Goal: Information Seeking & Learning: Learn about a topic

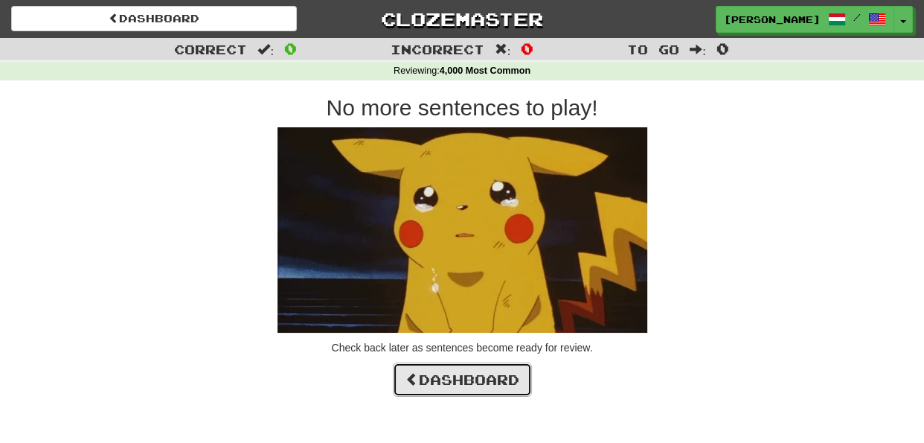
click at [475, 376] on link "Dashboard" at bounding box center [462, 379] width 139 height 34
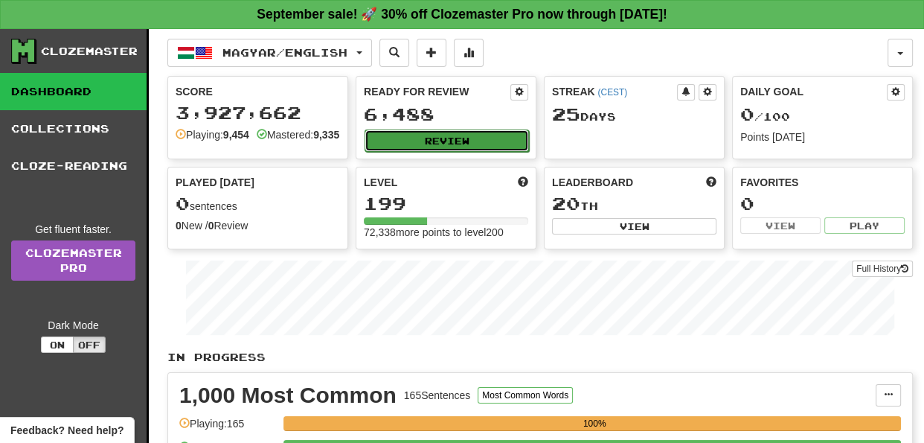
click at [480, 143] on button "Review" at bounding box center [447, 140] width 164 height 22
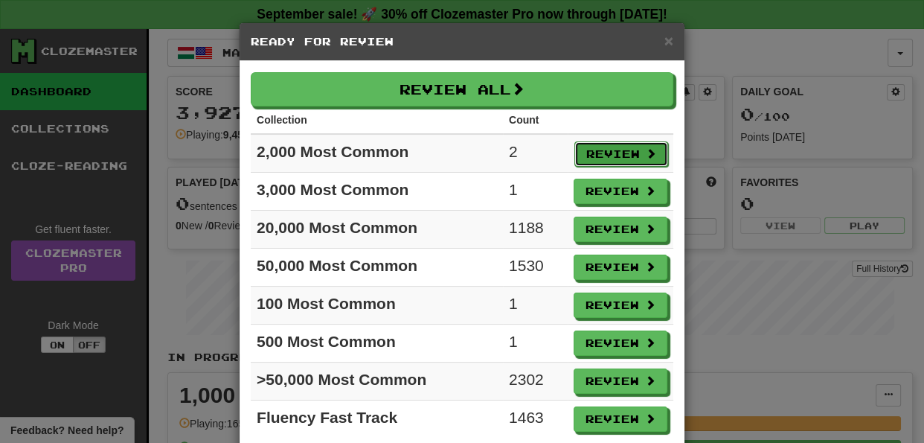
click at [620, 153] on button "Review" at bounding box center [621, 153] width 94 height 25
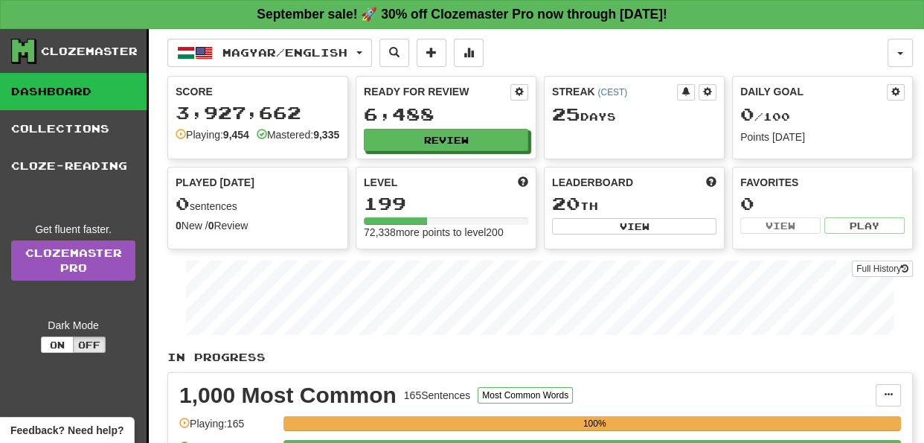
select select "**"
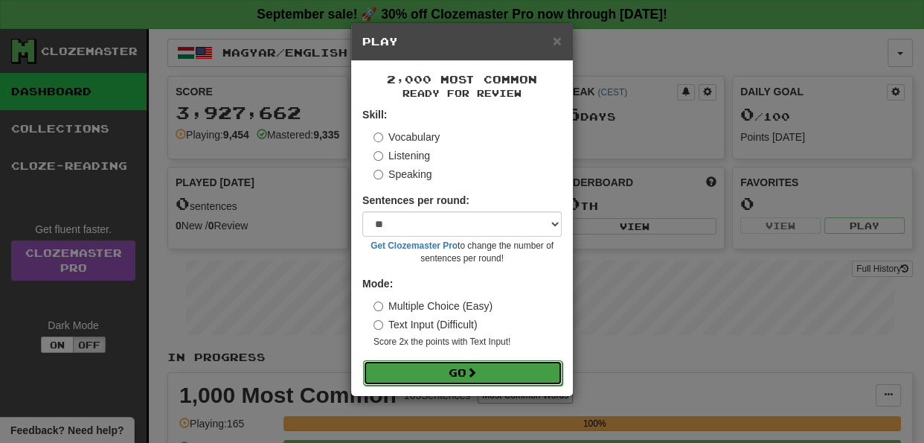
click at [508, 373] on button "Go" at bounding box center [462, 372] width 199 height 25
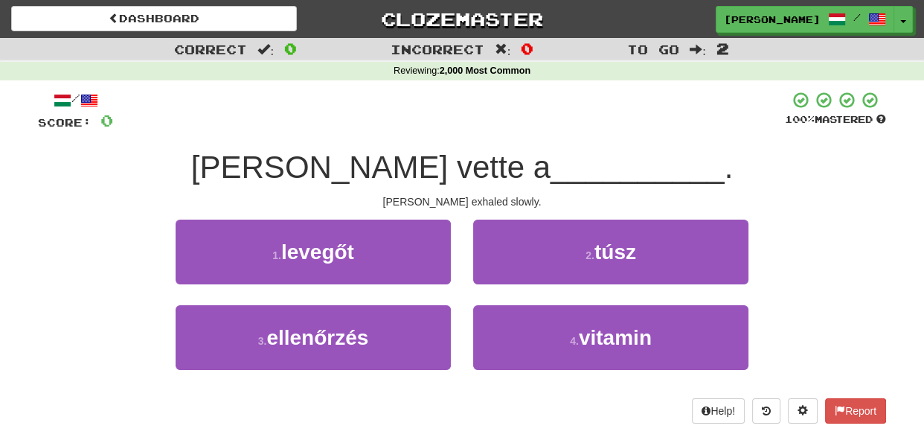
click at [458, 206] on div "Tom exhaled slowly." at bounding box center [462, 201] width 848 height 15
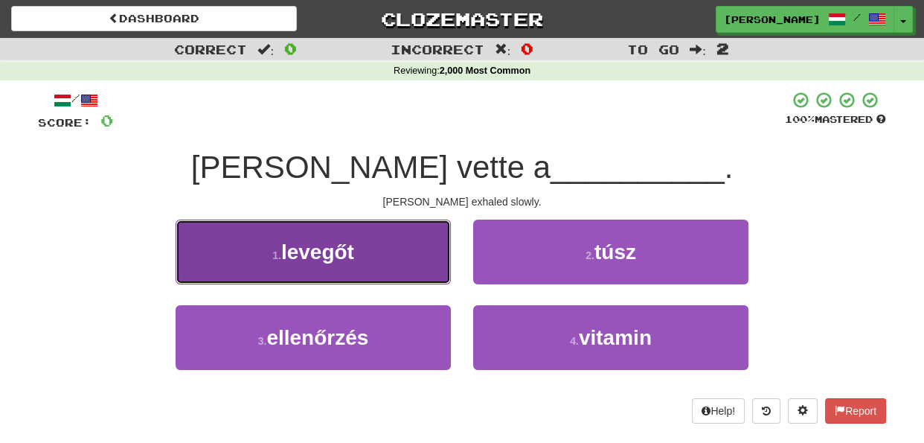
click at [426, 258] on button "1 . levegőt" at bounding box center [313, 251] width 275 height 65
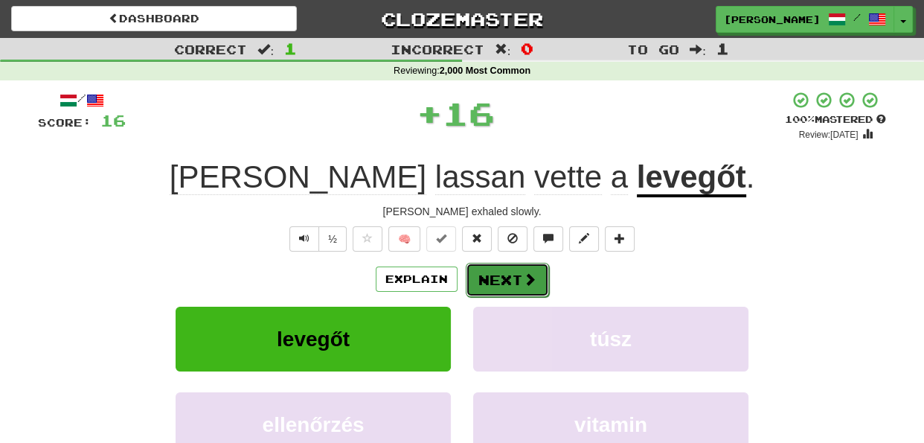
click at [504, 278] on button "Next" at bounding box center [507, 280] width 83 height 34
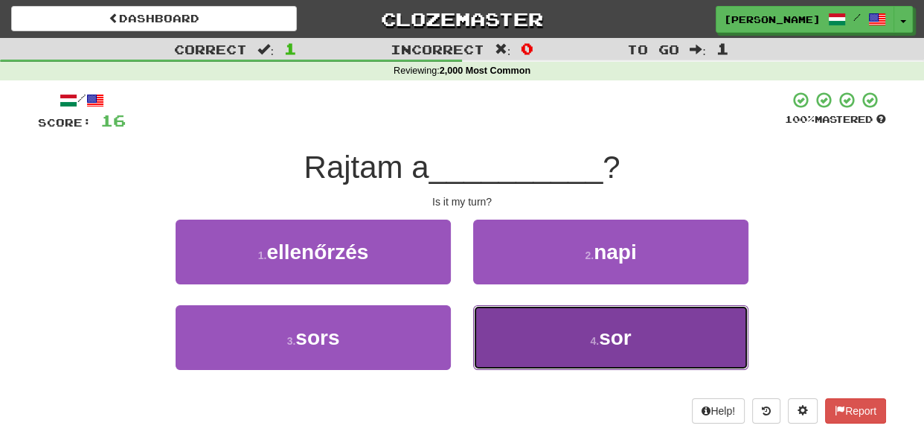
click at [527, 335] on button "4 . sor" at bounding box center [610, 337] width 275 height 65
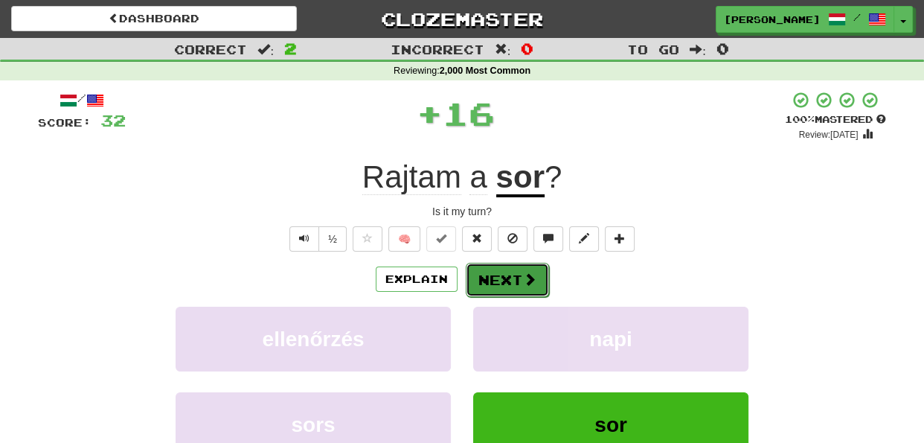
click at [510, 280] on button "Next" at bounding box center [507, 280] width 83 height 34
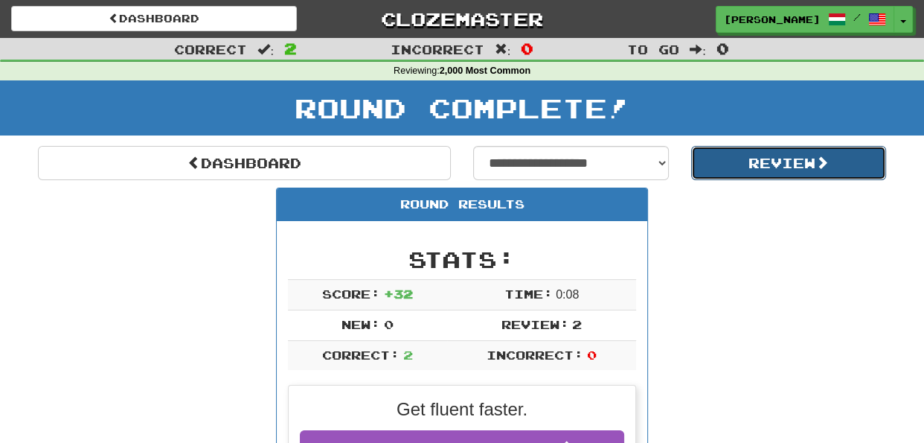
click at [772, 161] on button "Review" at bounding box center [789, 163] width 196 height 34
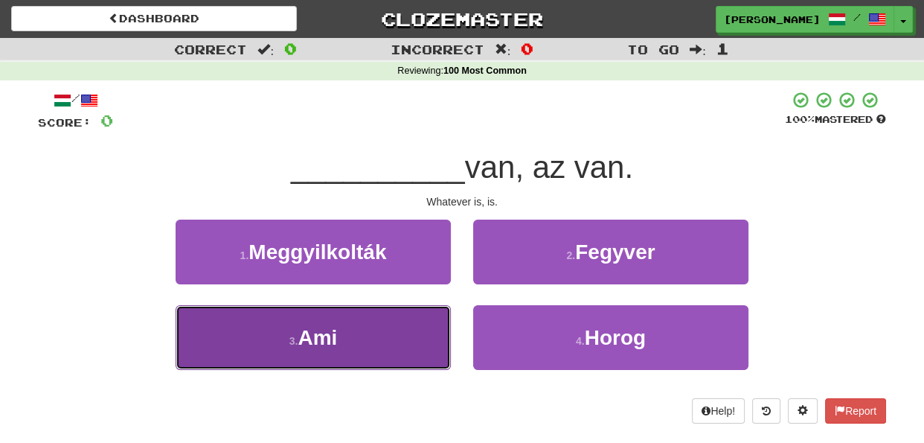
click at [430, 344] on button "3 . Ami" at bounding box center [313, 337] width 275 height 65
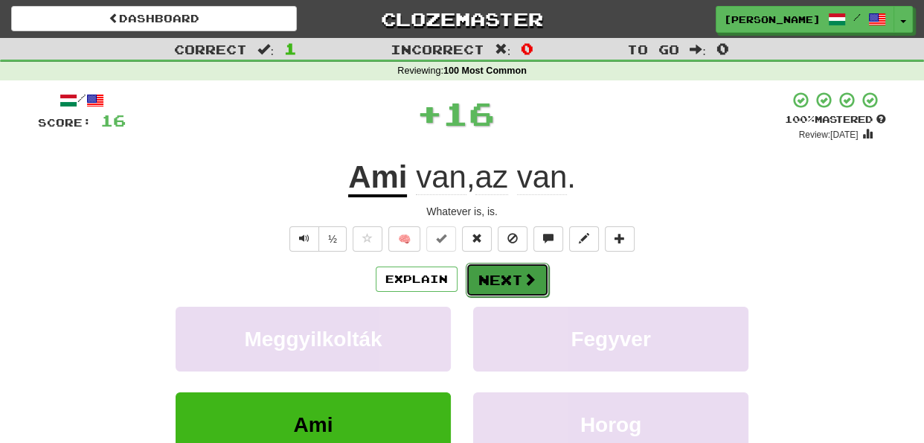
click at [487, 277] on button "Next" at bounding box center [507, 280] width 83 height 34
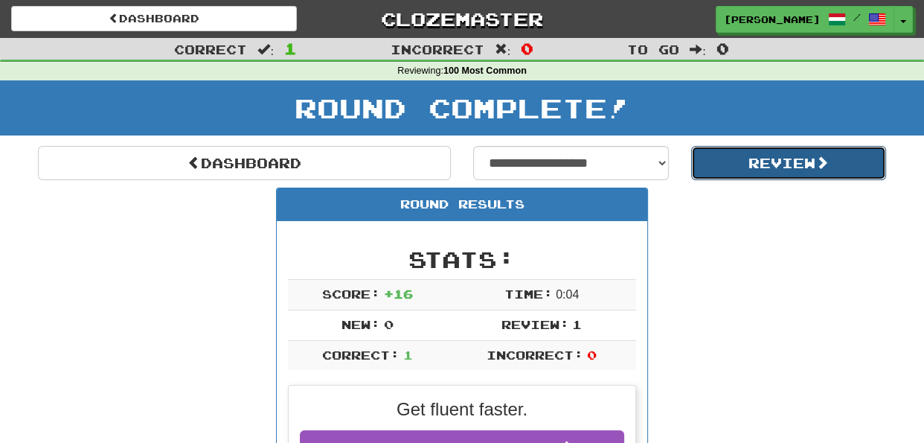
click at [764, 165] on button "Review" at bounding box center [789, 163] width 196 height 34
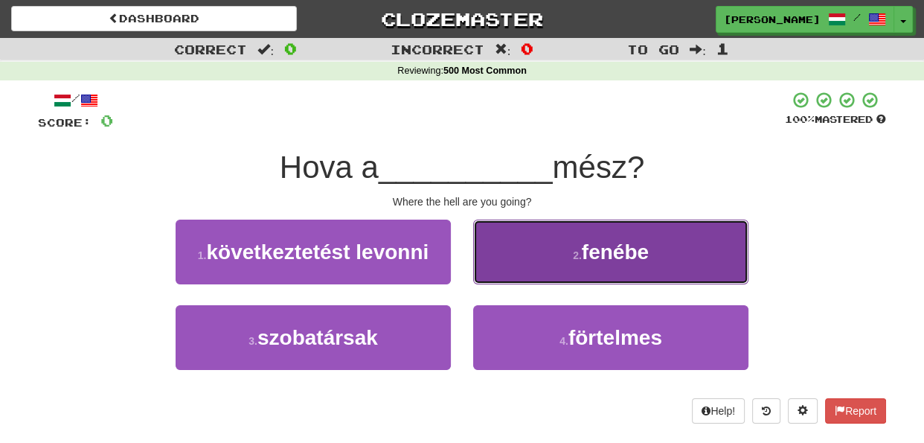
click at [585, 245] on span "fenébe" at bounding box center [615, 251] width 67 height 23
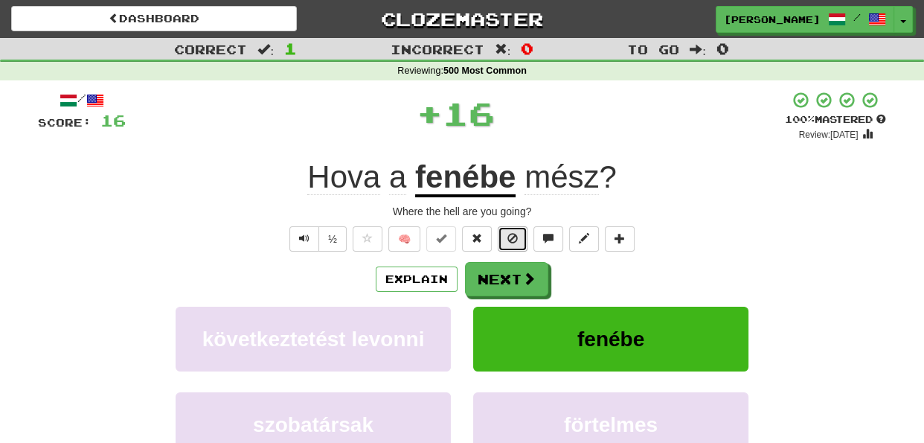
click at [511, 234] on span at bounding box center [512, 238] width 10 height 10
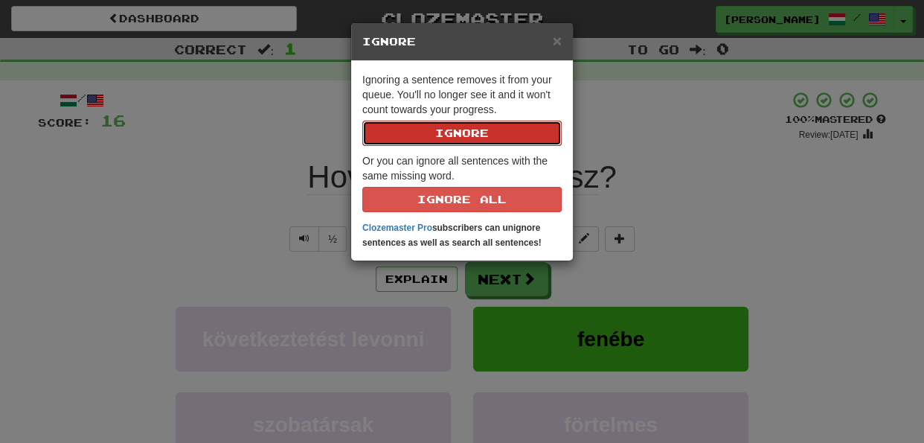
click at [475, 138] on button "Ignore" at bounding box center [461, 133] width 199 height 25
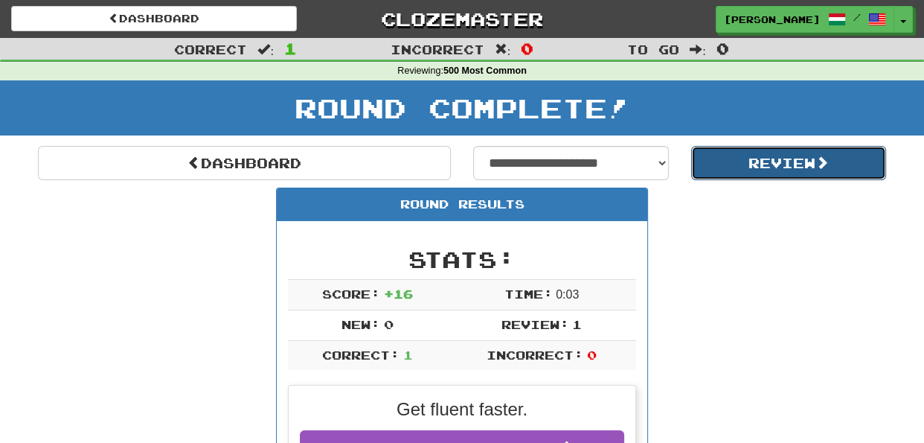
click at [759, 168] on button "Review" at bounding box center [789, 163] width 196 height 34
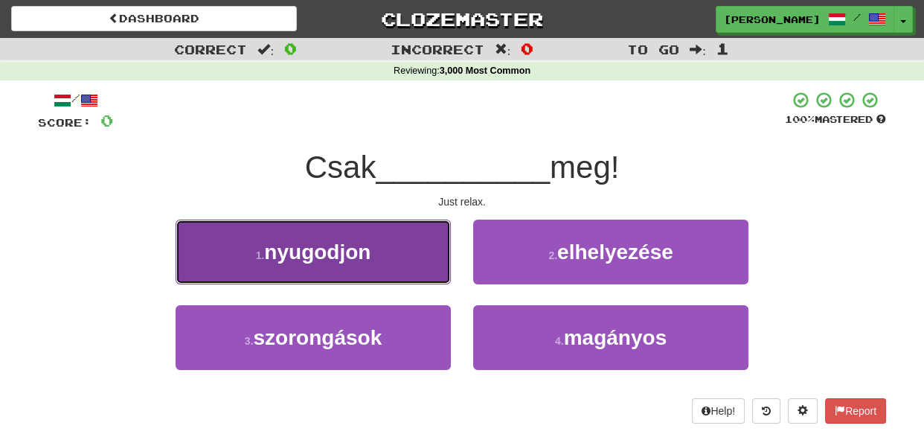
click at [414, 266] on button "1 . nyugodjon" at bounding box center [313, 251] width 275 height 65
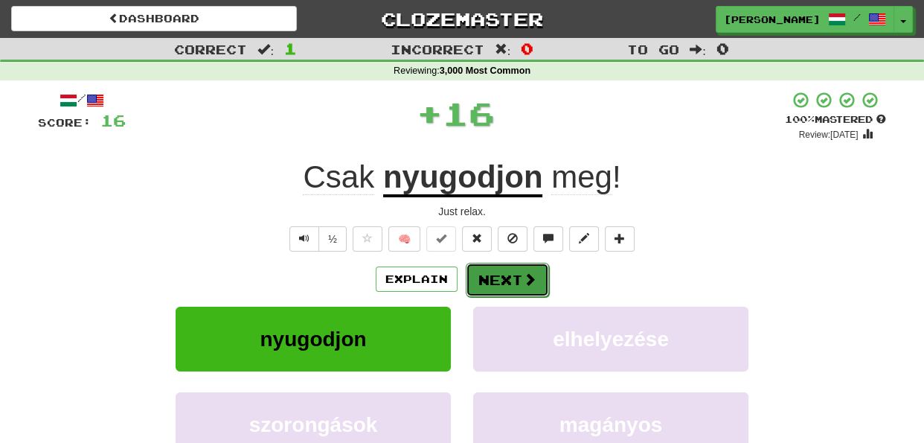
click at [477, 277] on button "Next" at bounding box center [507, 280] width 83 height 34
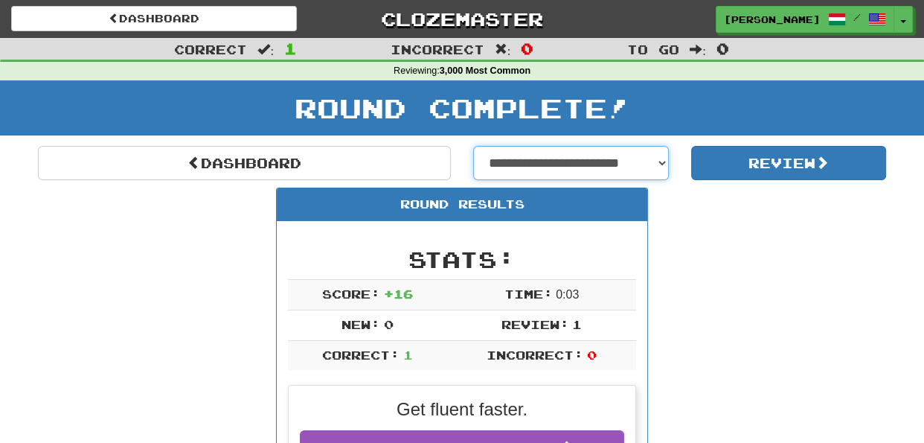
click at [663, 160] on select "**********" at bounding box center [571, 163] width 196 height 34
select select "**********"
click at [473, 146] on select "**********" at bounding box center [571, 163] width 196 height 34
select select "**********"
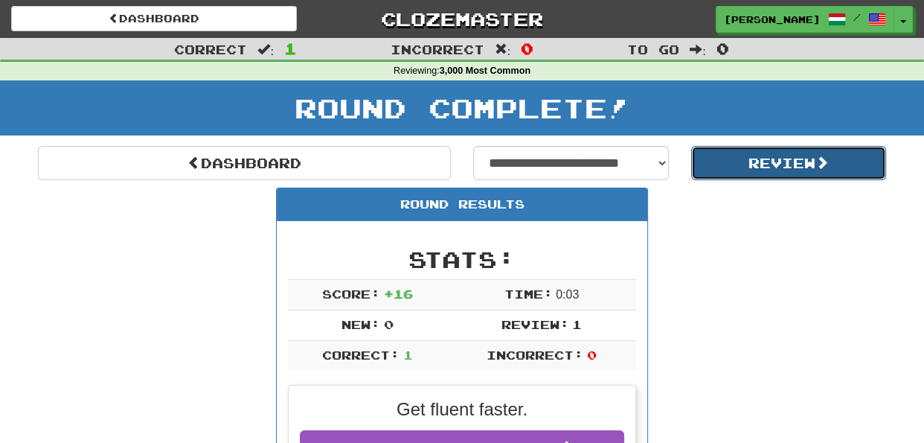
click at [748, 164] on button "Review" at bounding box center [789, 163] width 196 height 34
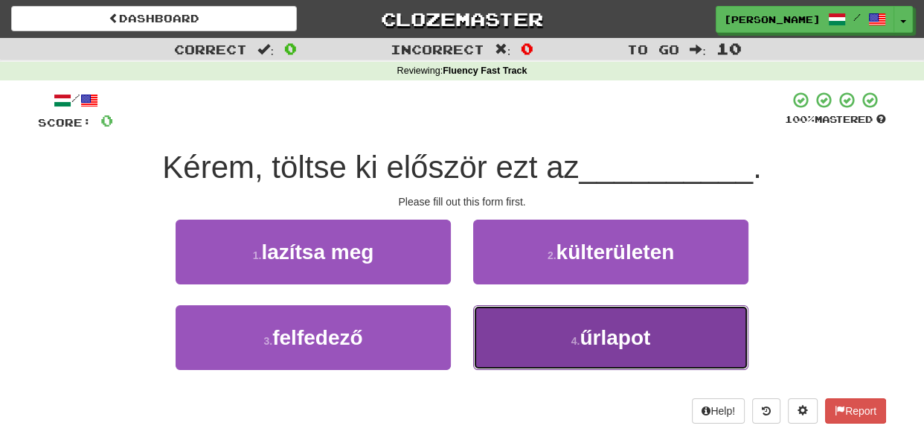
click at [545, 330] on button "4 . űrlapot" at bounding box center [610, 337] width 275 height 65
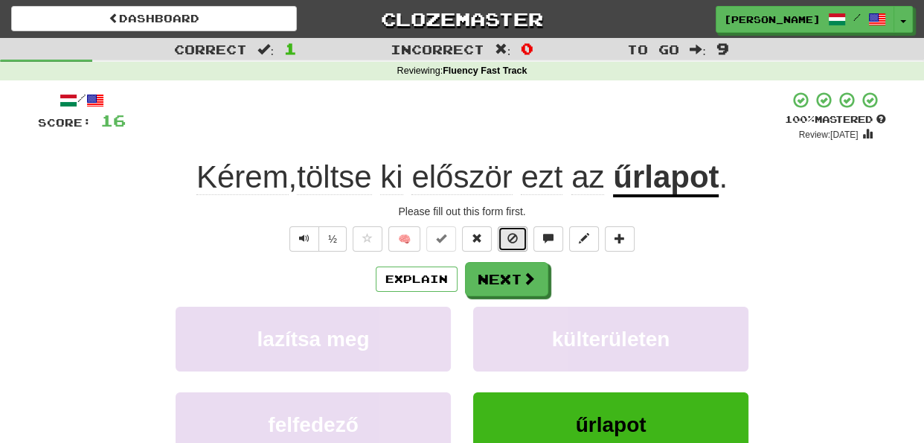
click at [508, 240] on span at bounding box center [512, 238] width 10 height 10
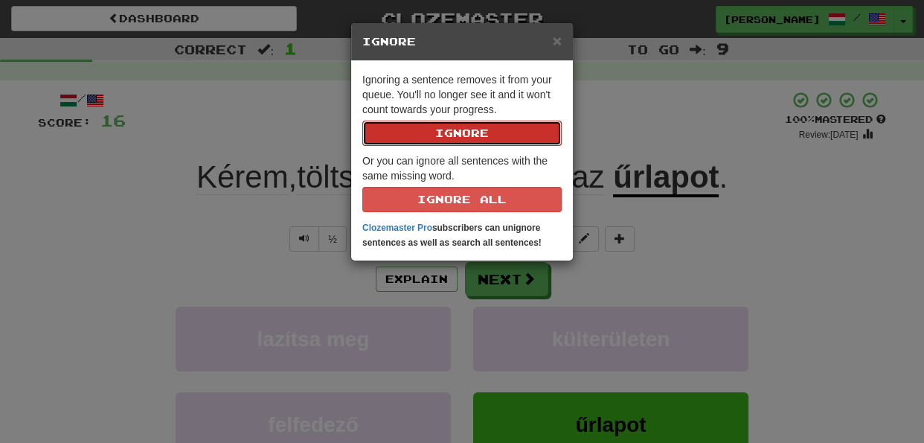
click at [472, 136] on button "Ignore" at bounding box center [461, 133] width 199 height 25
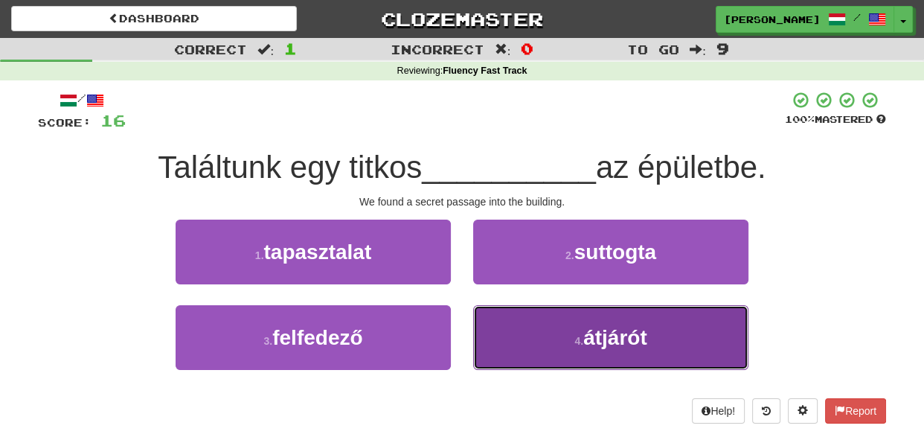
click at [550, 326] on button "4 . átjárót" at bounding box center [610, 337] width 275 height 65
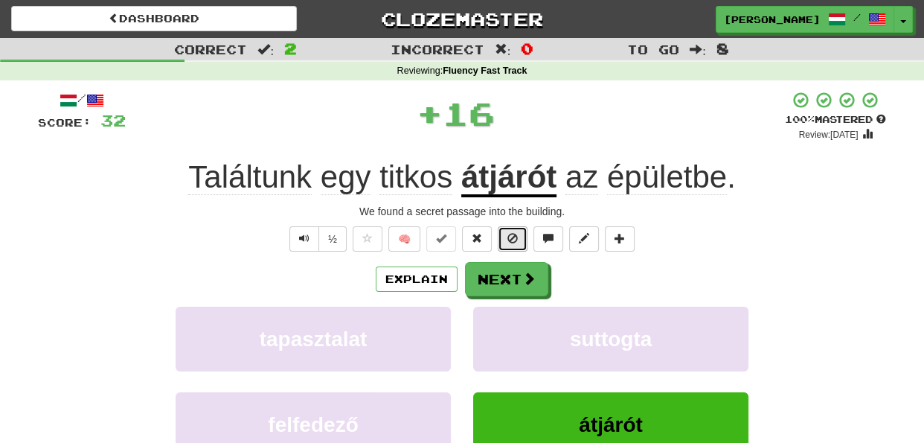
click at [507, 239] on span at bounding box center [512, 238] width 10 height 10
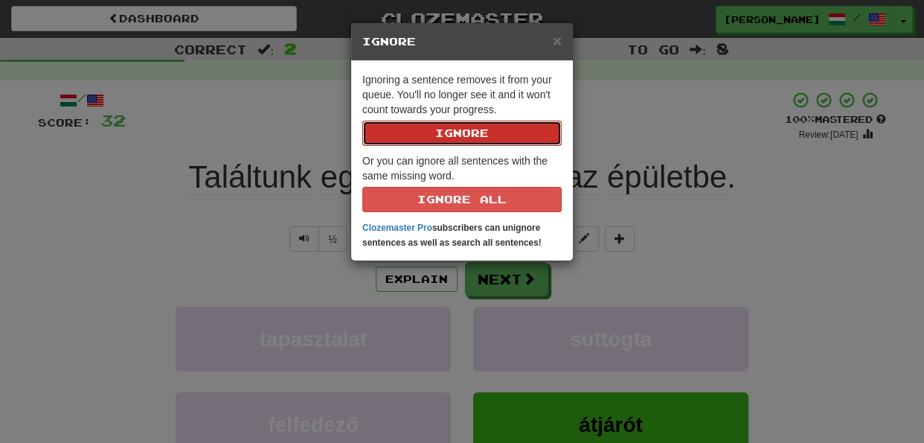
click at [478, 137] on button "Ignore" at bounding box center [461, 133] width 199 height 25
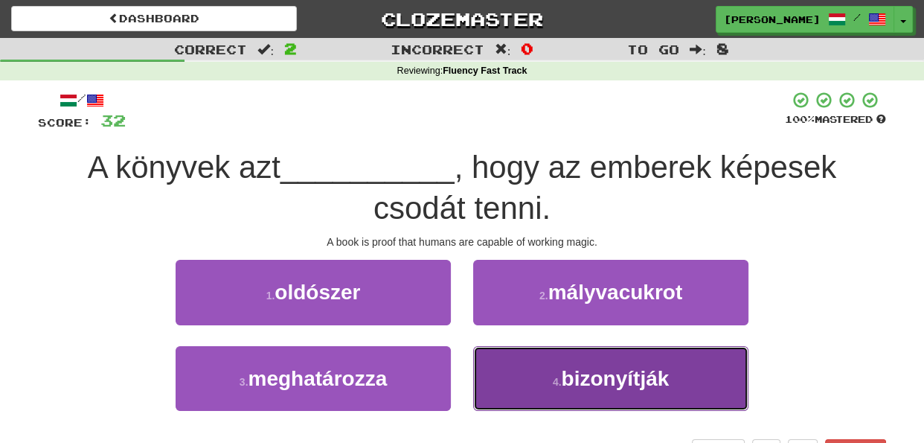
click at [498, 371] on button "4 . bizonyítják" at bounding box center [610, 378] width 275 height 65
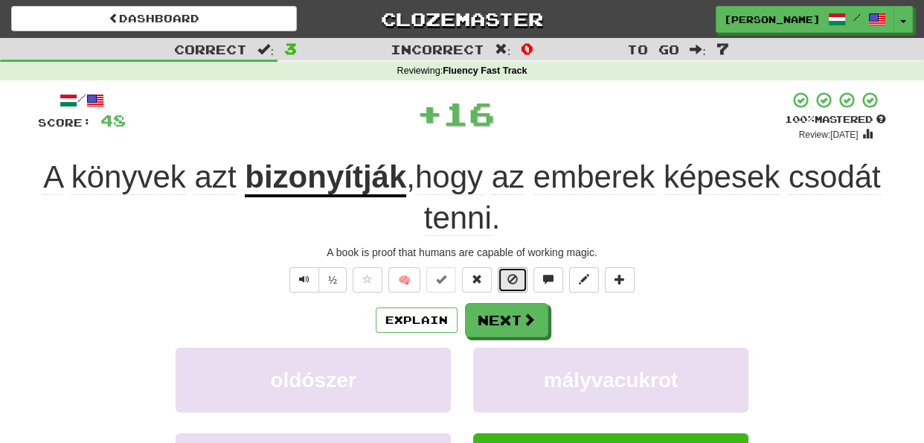
click at [510, 282] on span at bounding box center [512, 279] width 10 height 10
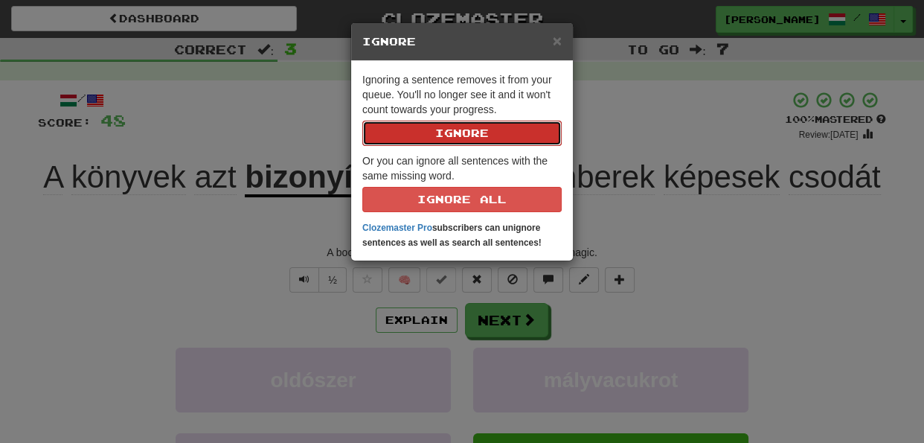
click at [475, 139] on button "Ignore" at bounding box center [461, 133] width 199 height 25
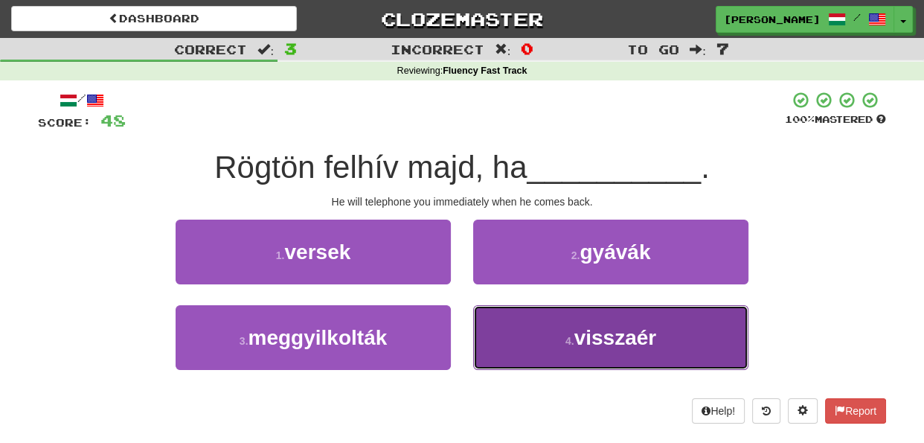
click at [493, 336] on button "4 . visszaér" at bounding box center [610, 337] width 275 height 65
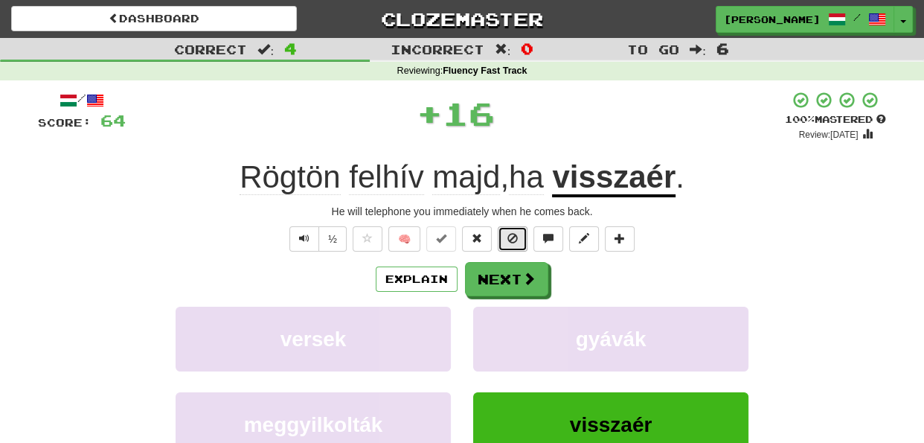
click at [508, 248] on button at bounding box center [513, 238] width 30 height 25
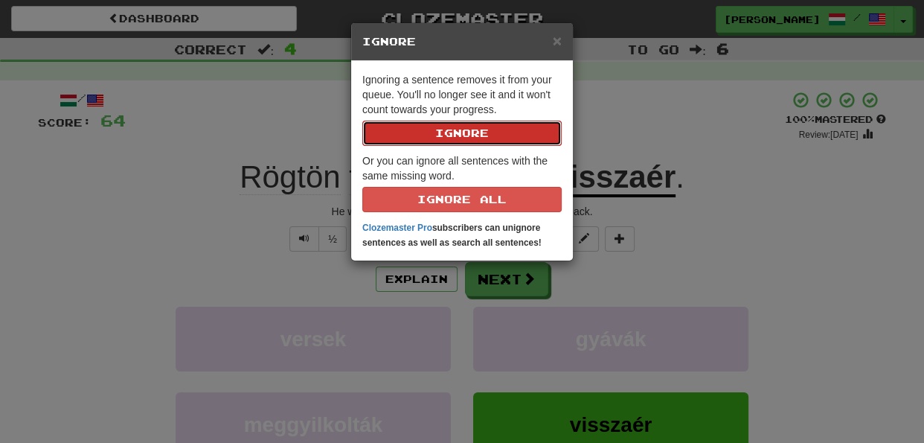
click at [471, 129] on button "Ignore" at bounding box center [461, 133] width 199 height 25
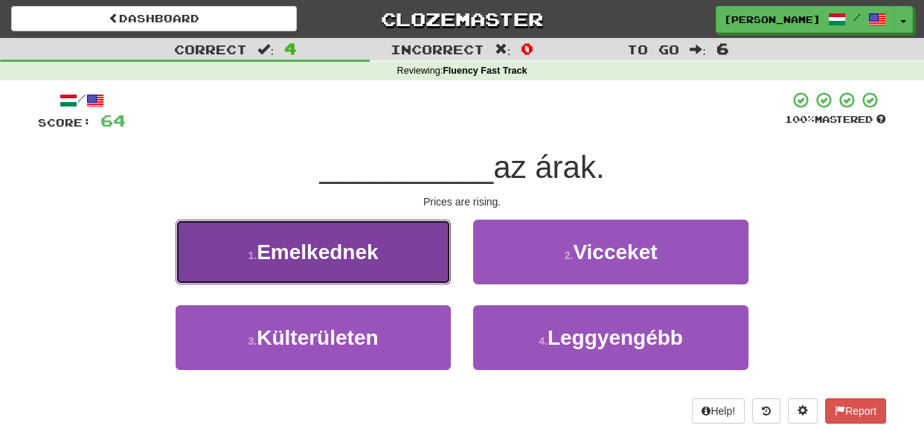
click at [399, 268] on button "1 . Emelkednek" at bounding box center [313, 251] width 275 height 65
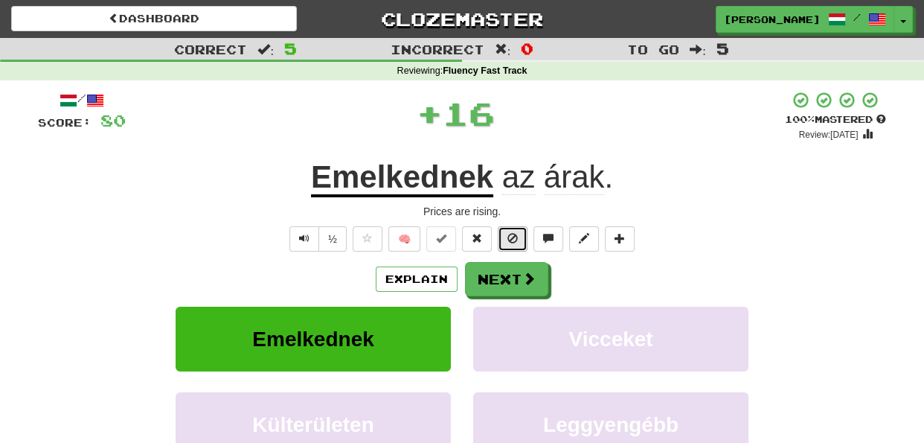
click at [520, 243] on button at bounding box center [513, 238] width 30 height 25
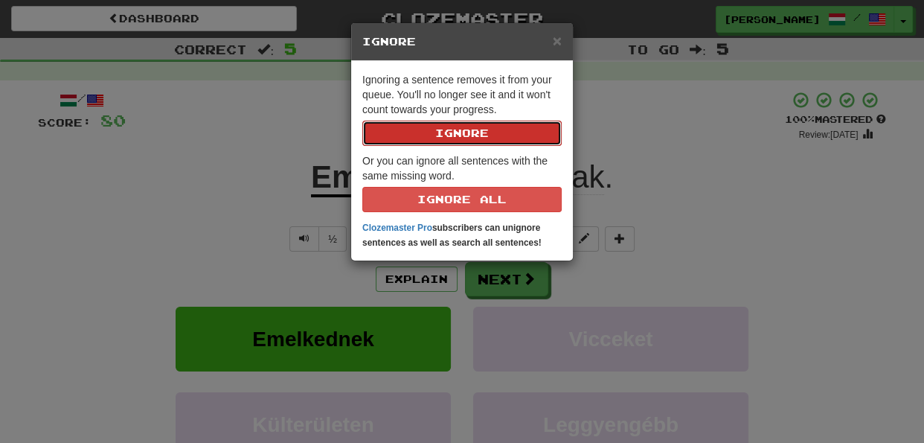
click at [475, 132] on button "Ignore" at bounding box center [461, 133] width 199 height 25
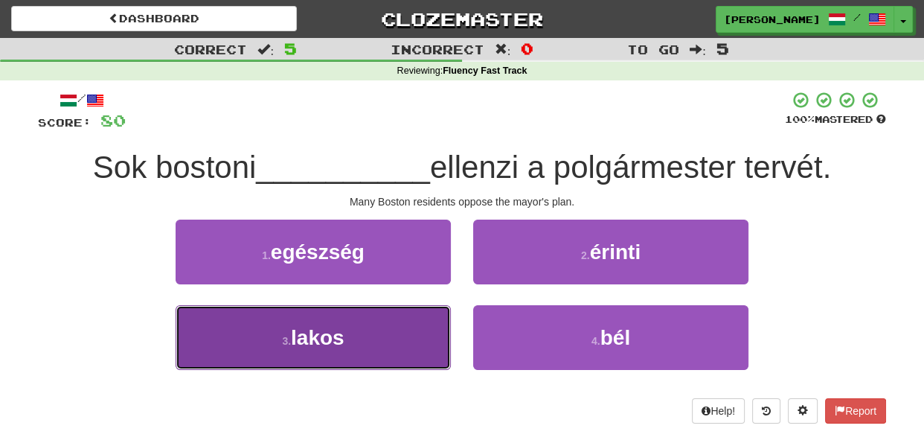
click at [417, 340] on button "3 . lakos" at bounding box center [313, 337] width 275 height 65
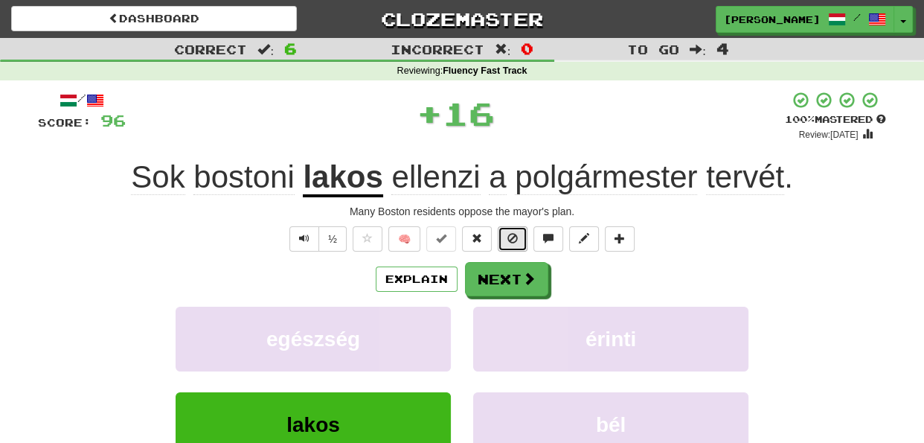
click at [510, 240] on span at bounding box center [512, 238] width 10 height 10
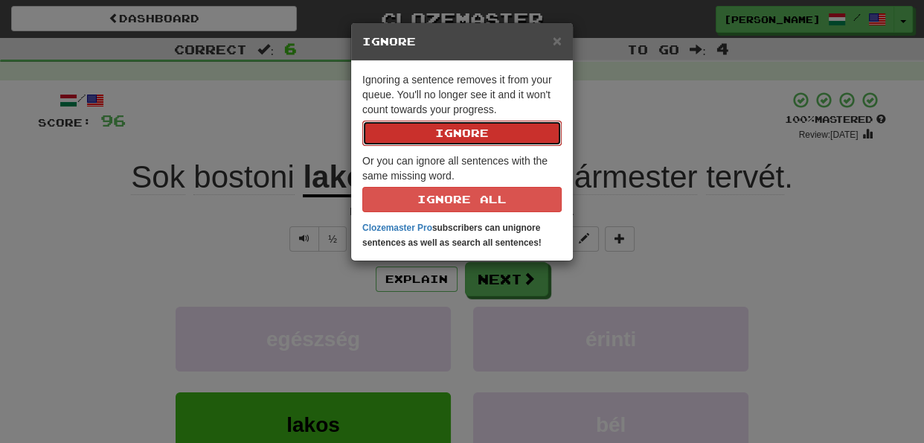
click at [477, 134] on button "Ignore" at bounding box center [461, 133] width 199 height 25
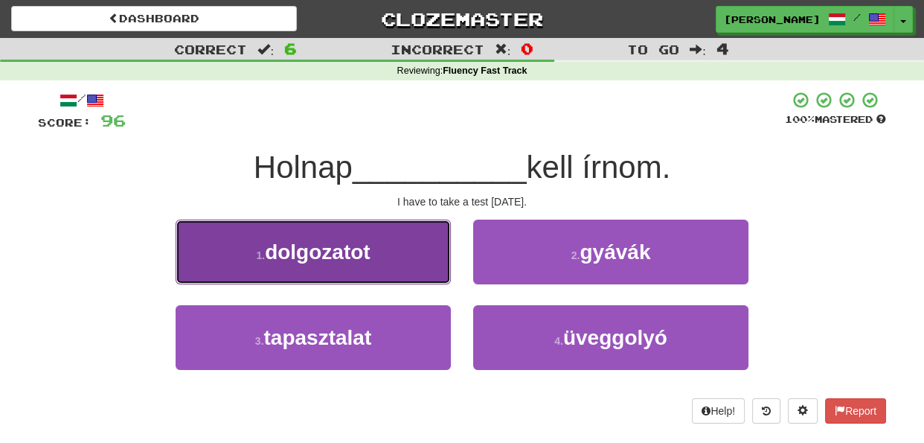
click at [417, 254] on button "1 . dolgozatot" at bounding box center [313, 251] width 275 height 65
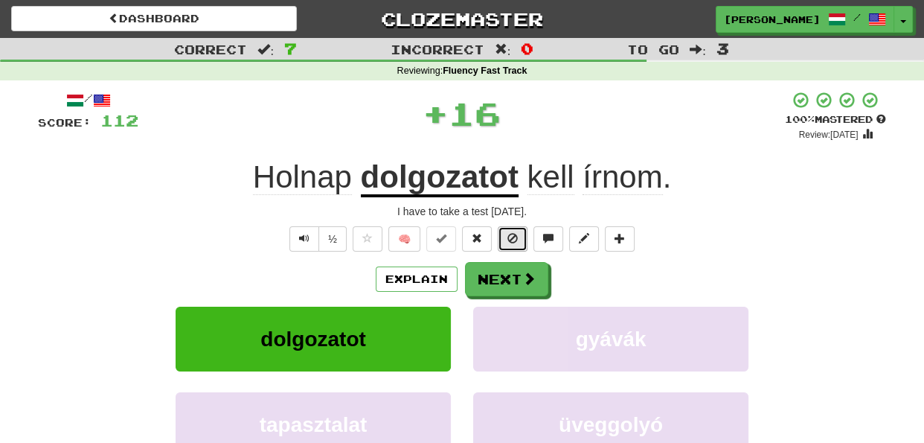
click at [513, 240] on span at bounding box center [512, 238] width 10 height 10
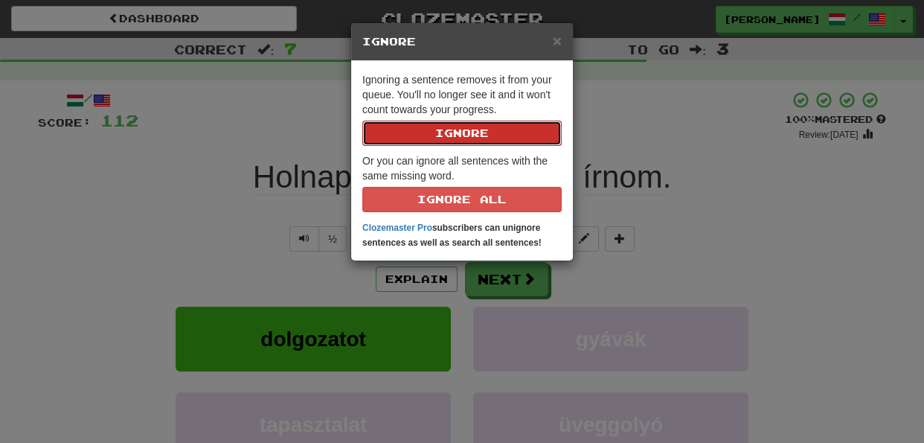
click at [471, 137] on button "Ignore" at bounding box center [461, 133] width 199 height 25
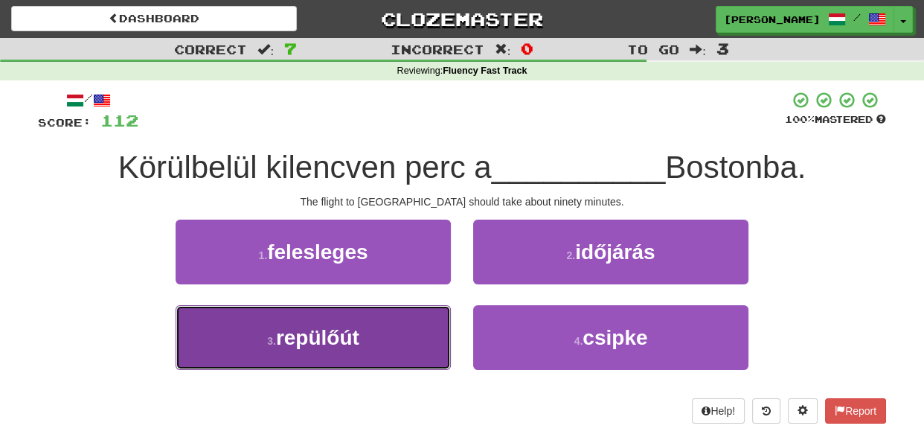
click at [410, 333] on button "3 . repülőút" at bounding box center [313, 337] width 275 height 65
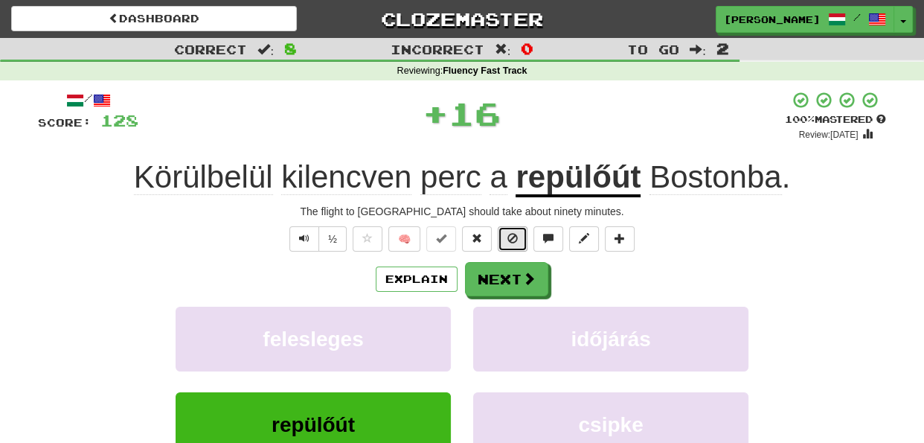
click at [504, 243] on button at bounding box center [513, 238] width 30 height 25
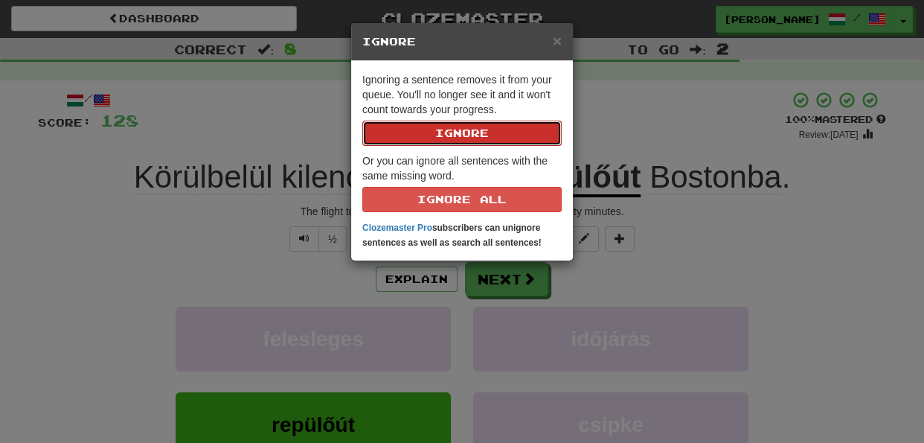
click at [488, 141] on button "Ignore" at bounding box center [461, 133] width 199 height 25
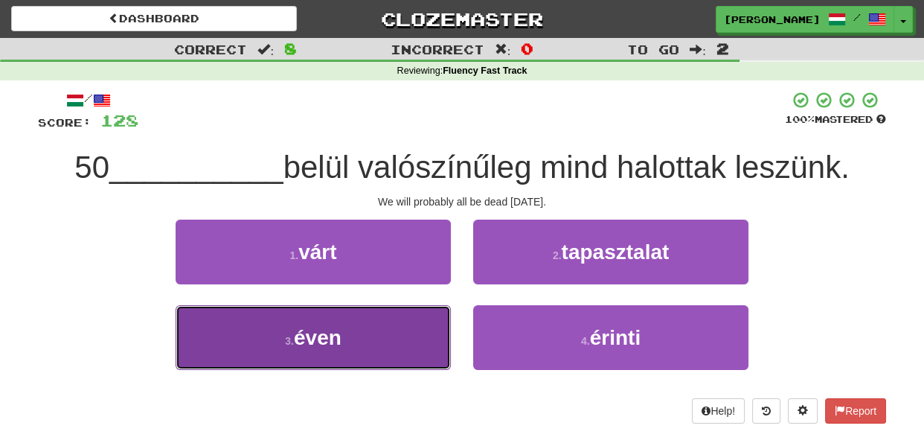
click at [416, 344] on button "3 . éven" at bounding box center [313, 337] width 275 height 65
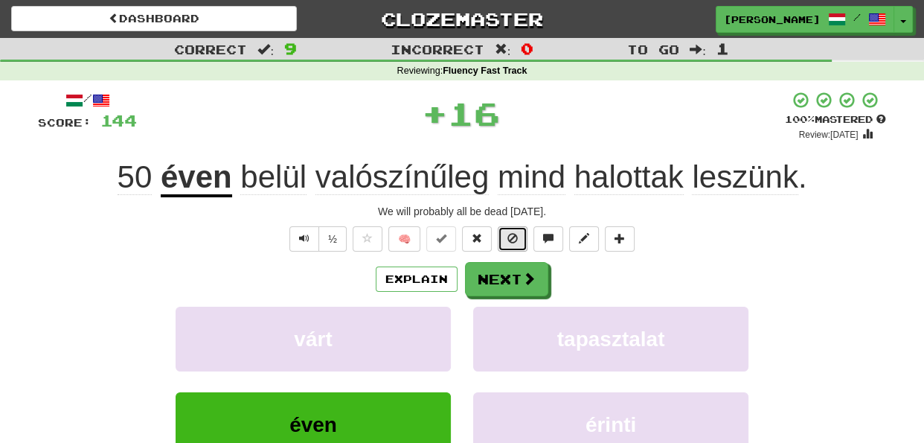
click at [513, 241] on span at bounding box center [512, 238] width 10 height 10
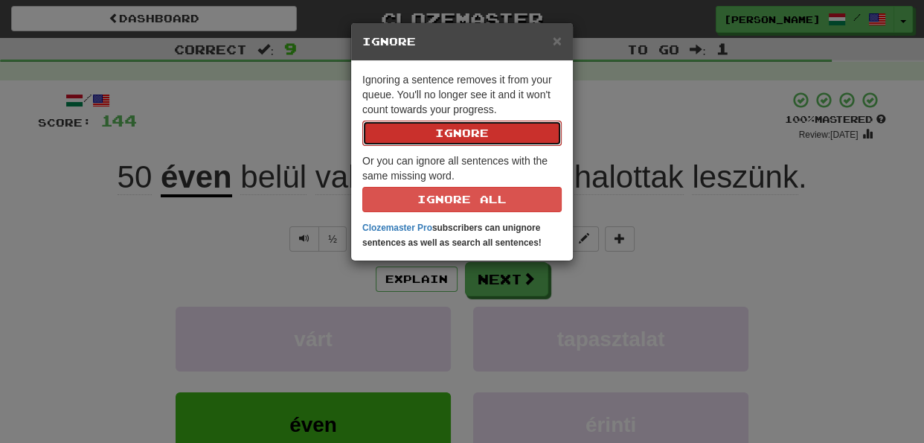
click at [484, 132] on button "Ignore" at bounding box center [461, 133] width 199 height 25
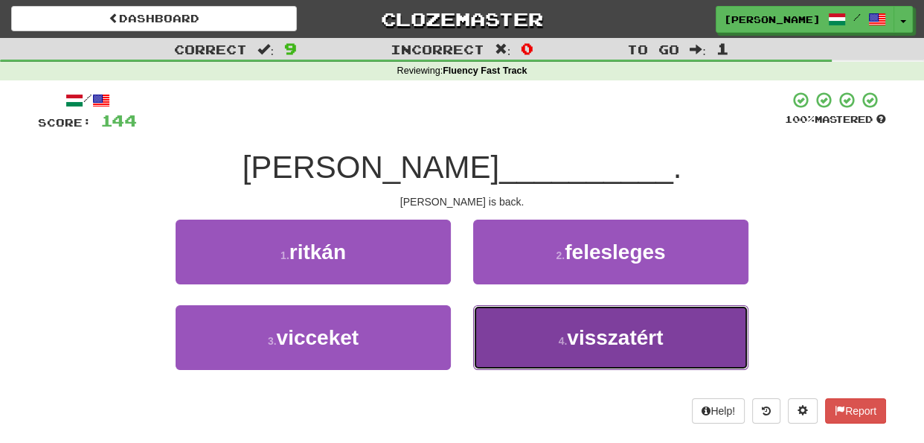
click at [520, 341] on button "4 . visszatért" at bounding box center [610, 337] width 275 height 65
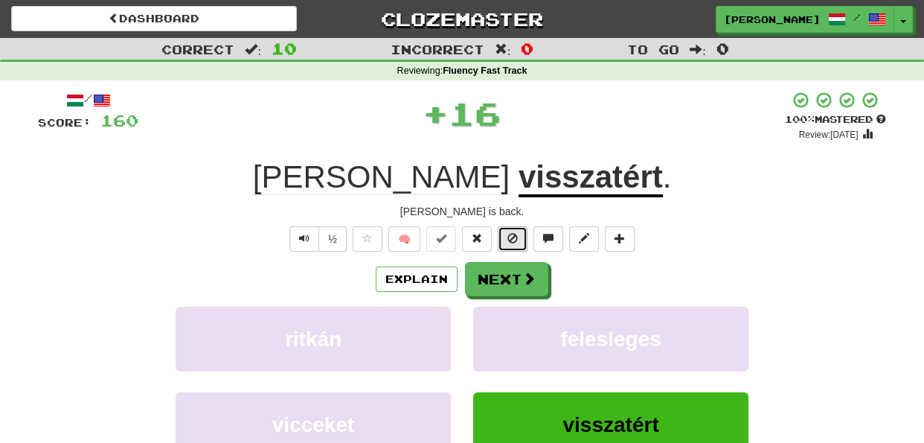
click at [512, 228] on button at bounding box center [513, 238] width 30 height 25
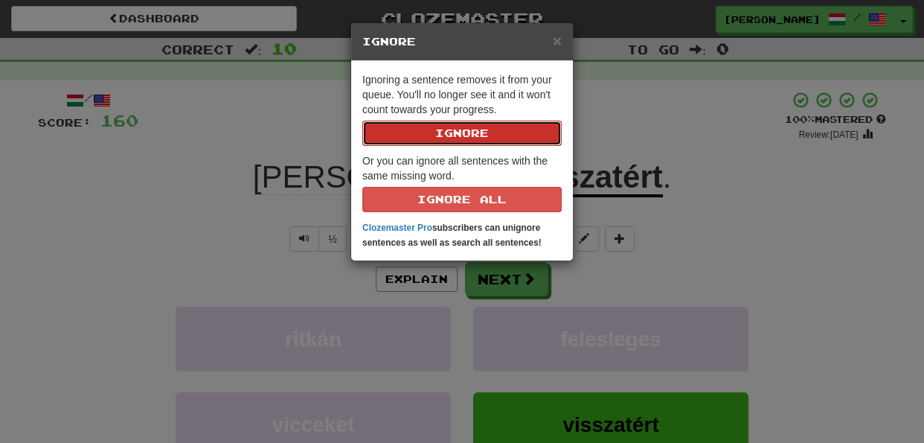
click at [484, 135] on button "Ignore" at bounding box center [461, 133] width 199 height 25
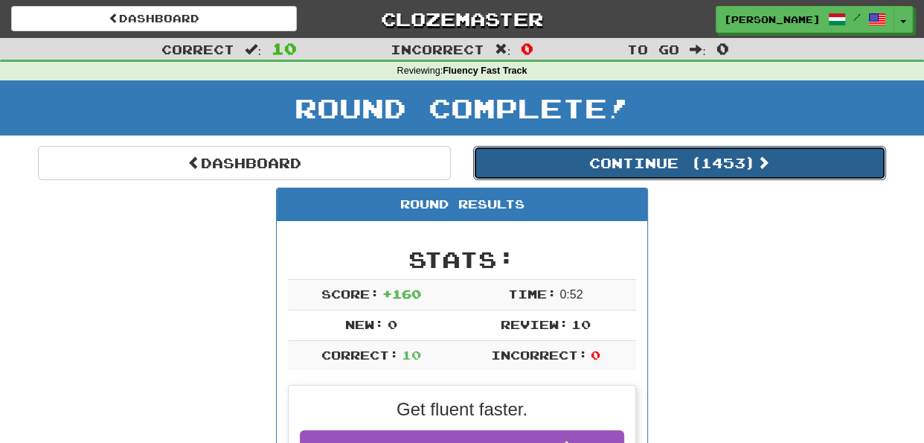
click at [713, 167] on button "Continue ( 1453 )" at bounding box center [679, 163] width 413 height 34
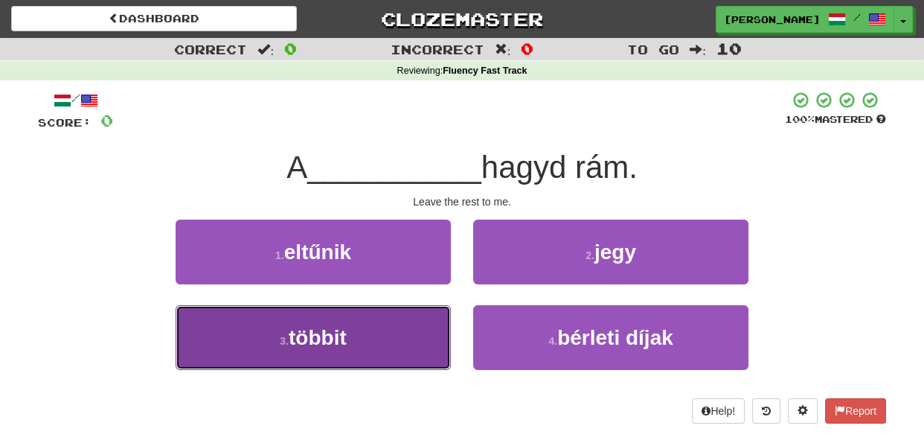
click at [425, 338] on button "3 . többit" at bounding box center [313, 337] width 275 height 65
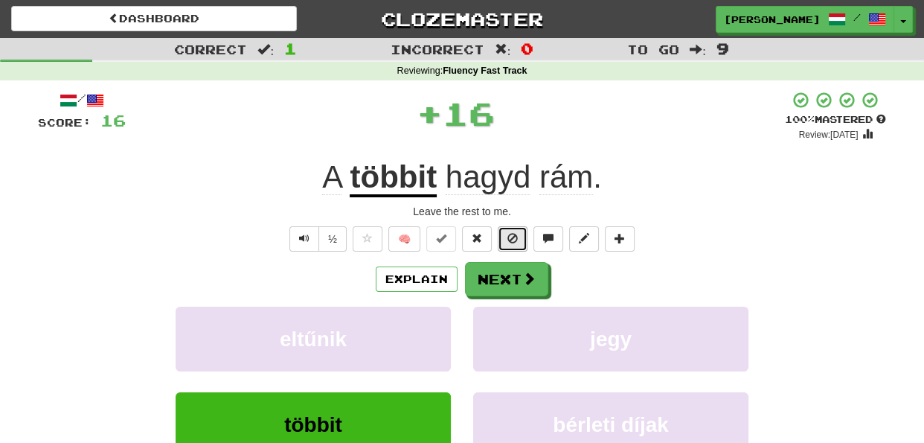
click at [521, 243] on button at bounding box center [513, 238] width 30 height 25
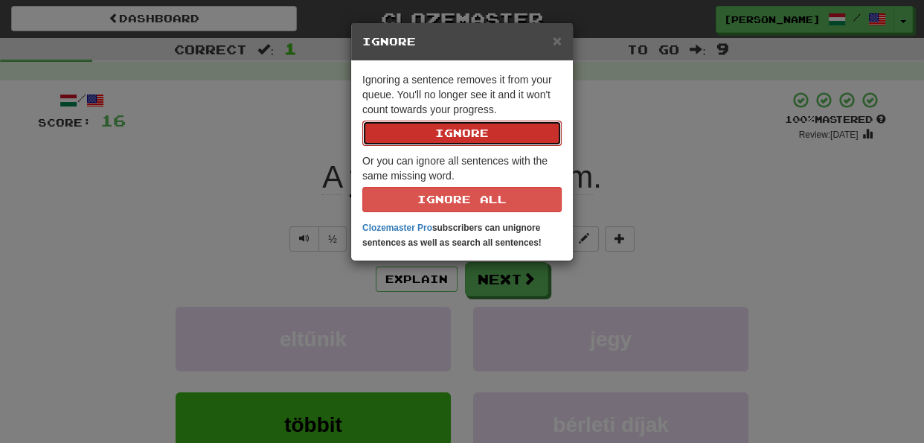
click at [487, 137] on button "Ignore" at bounding box center [461, 133] width 199 height 25
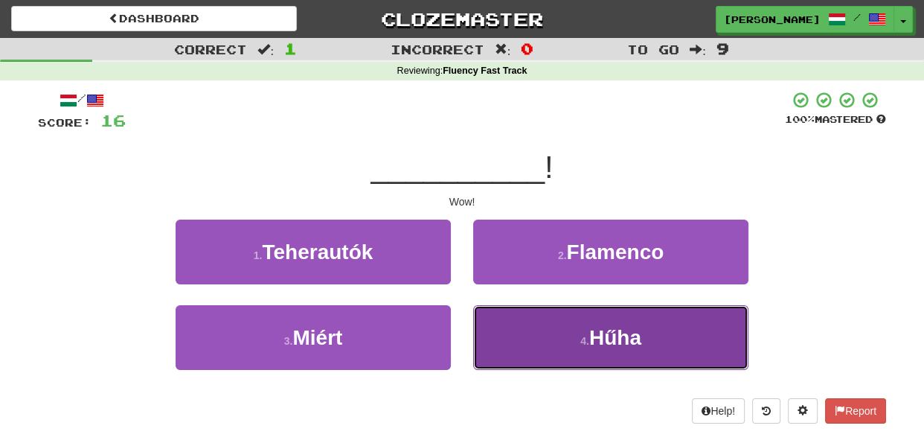
click at [513, 327] on button "4 . Hűha" at bounding box center [610, 337] width 275 height 65
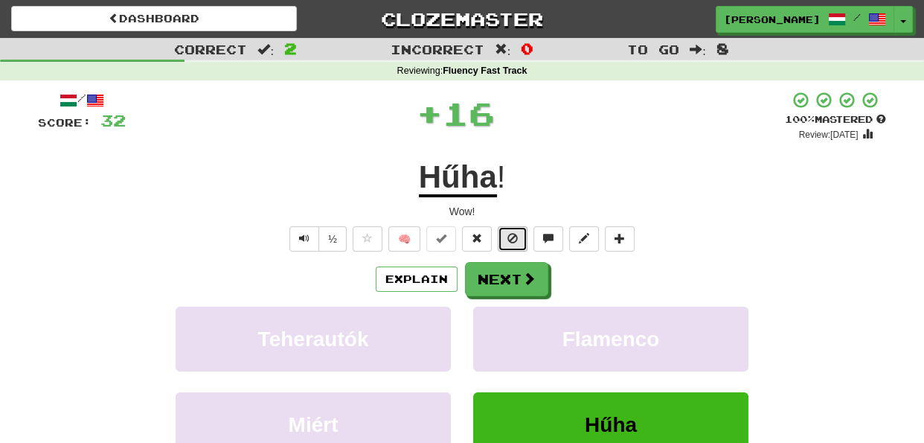
click at [515, 247] on button at bounding box center [513, 238] width 30 height 25
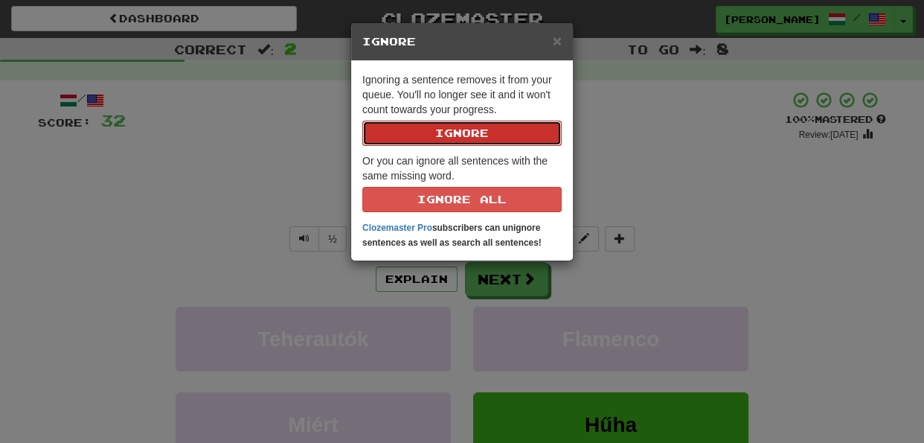
click at [487, 131] on button "Ignore" at bounding box center [461, 133] width 199 height 25
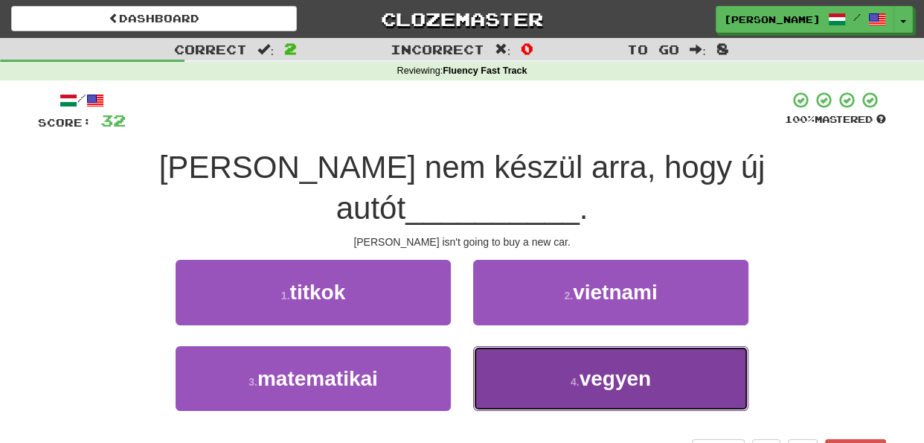
click at [507, 346] on button "4 . vegyen" at bounding box center [610, 378] width 275 height 65
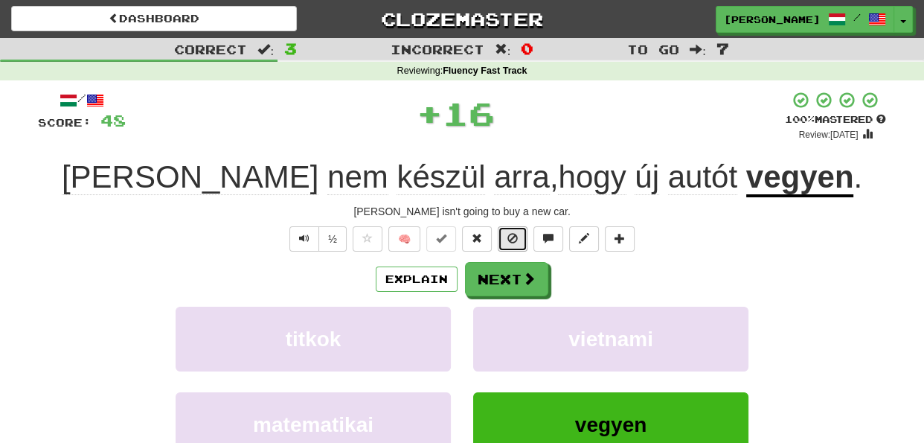
click at [511, 240] on span at bounding box center [512, 238] width 10 height 10
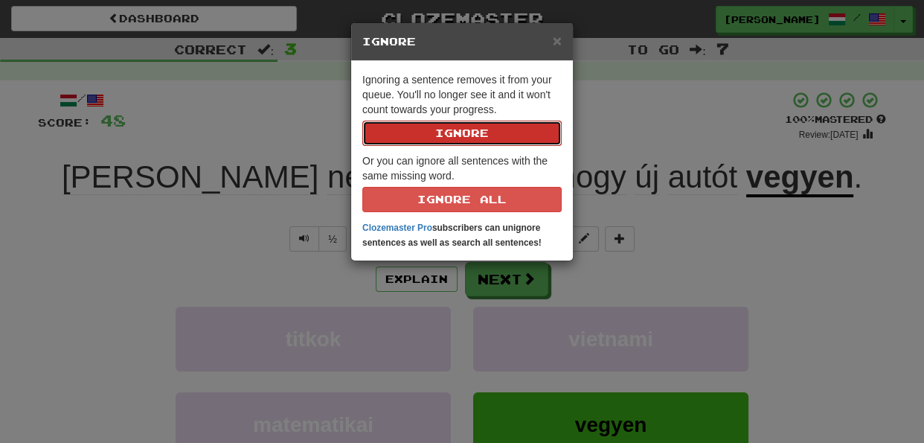
click at [463, 123] on button "Ignore" at bounding box center [461, 133] width 199 height 25
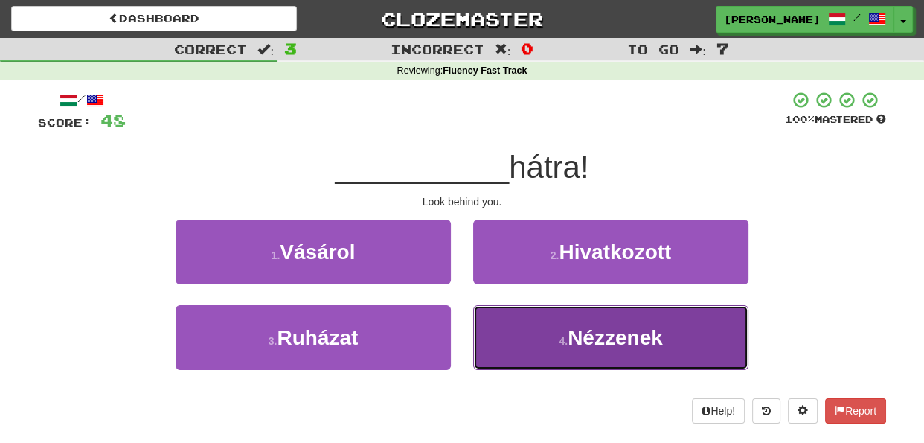
click at [510, 327] on button "4 . Nézzenek" at bounding box center [610, 337] width 275 height 65
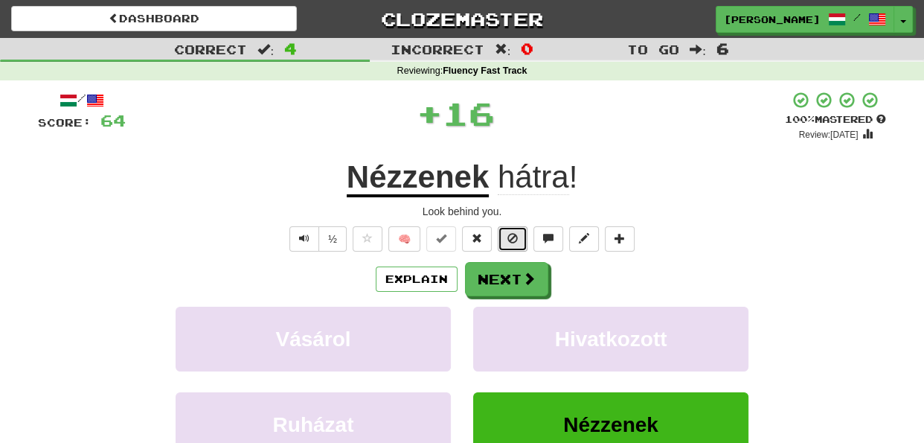
click at [516, 239] on span at bounding box center [512, 238] width 10 height 10
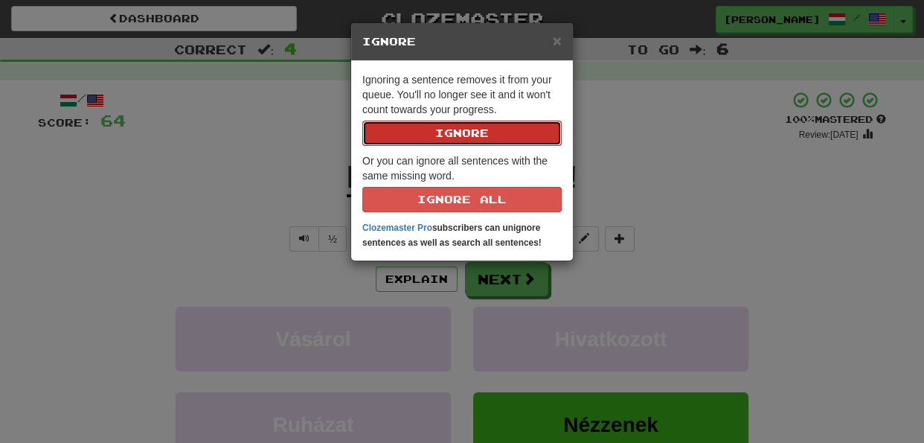
click at [489, 133] on button "Ignore" at bounding box center [461, 133] width 199 height 25
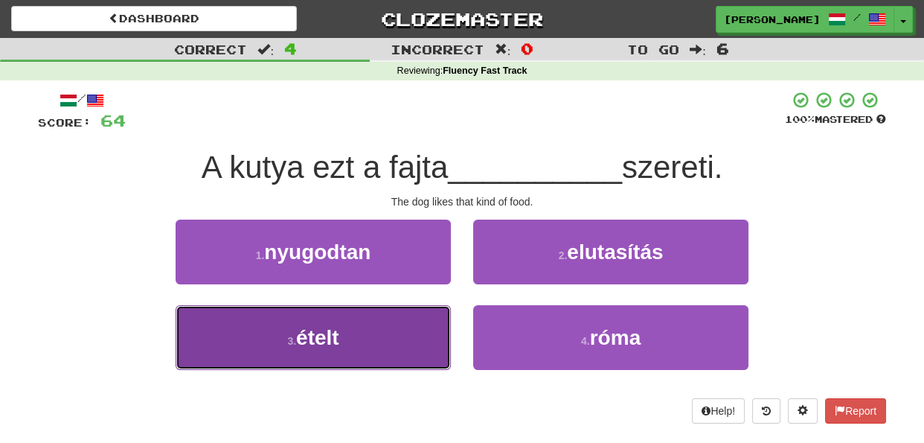
click at [434, 335] on button "3 . ételt" at bounding box center [313, 337] width 275 height 65
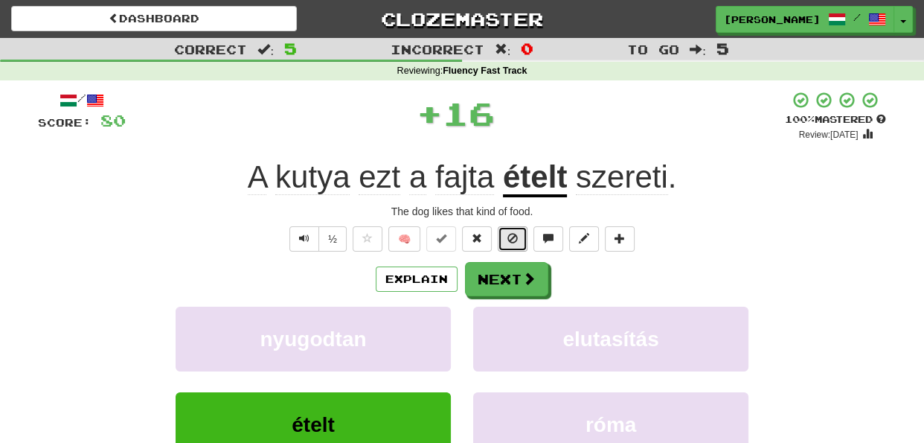
click at [513, 239] on span at bounding box center [512, 238] width 10 height 10
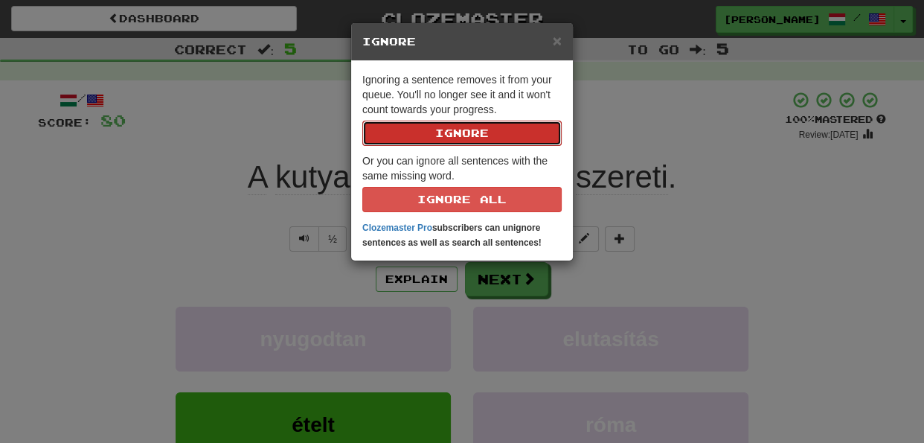
click at [481, 126] on button "Ignore" at bounding box center [461, 133] width 199 height 25
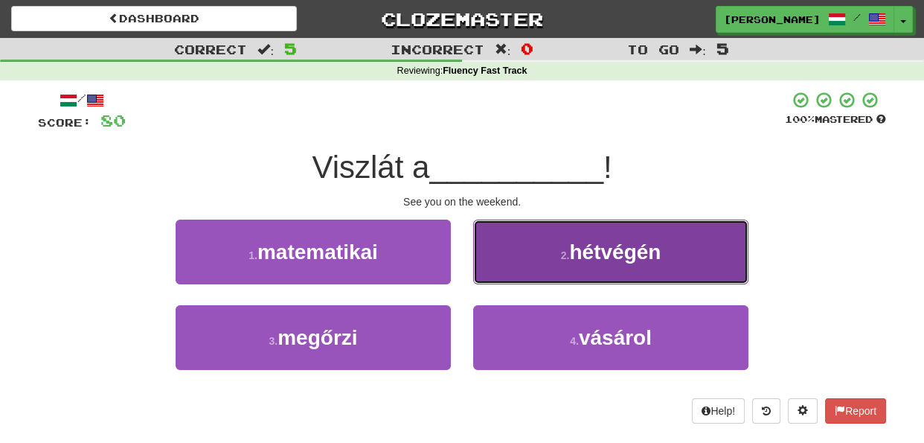
click at [498, 258] on button "2 . hétvégén" at bounding box center [610, 251] width 275 height 65
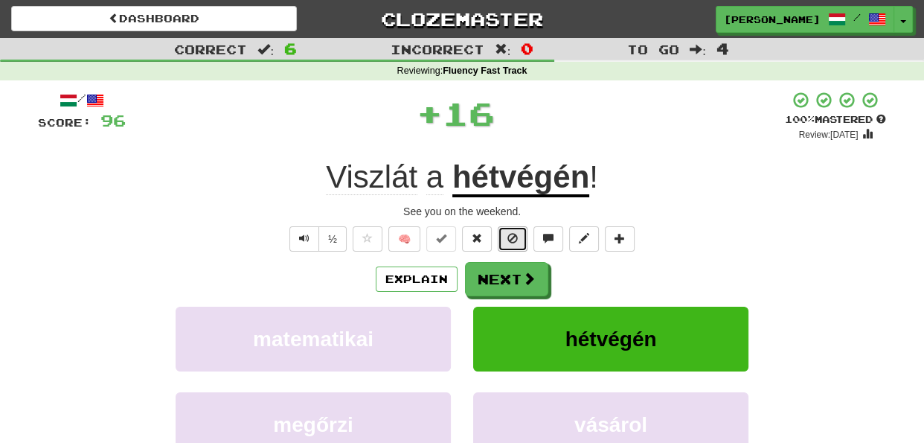
click at [502, 239] on button at bounding box center [513, 238] width 30 height 25
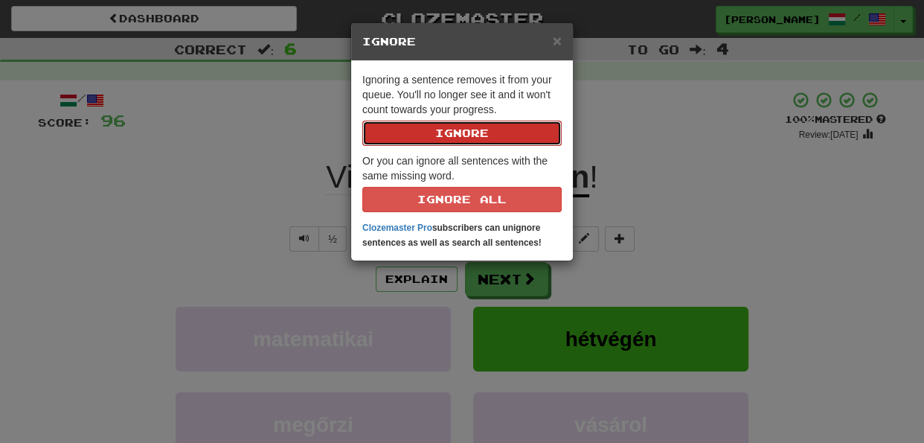
click at [469, 132] on button "Ignore" at bounding box center [461, 133] width 199 height 25
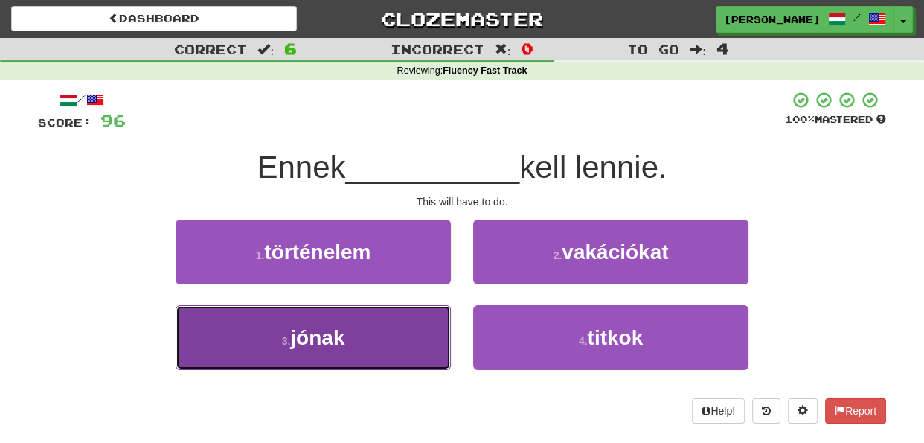
click at [426, 334] on button "3 . jónak" at bounding box center [313, 337] width 275 height 65
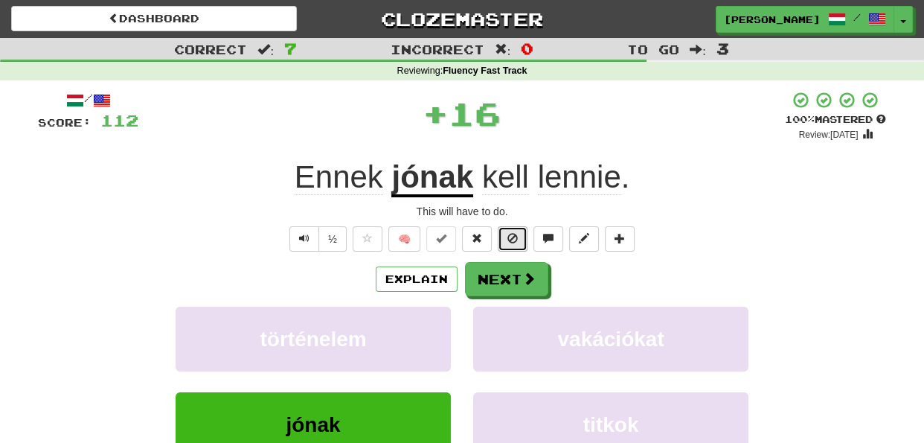
click at [509, 238] on span at bounding box center [512, 238] width 10 height 10
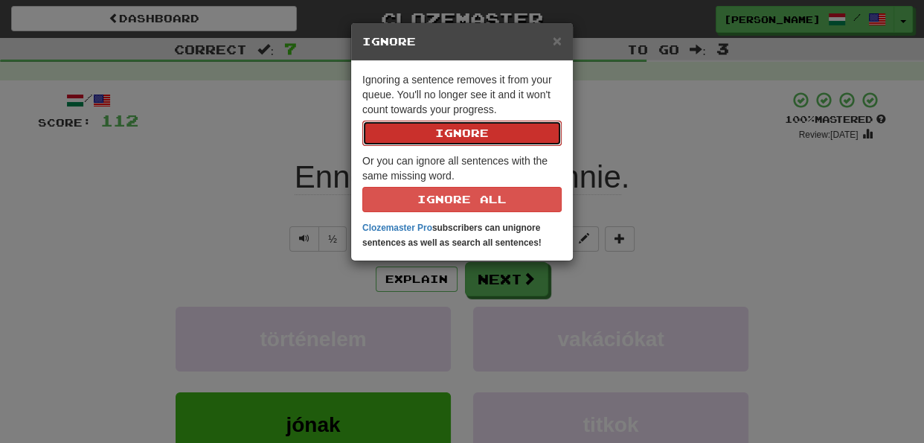
click at [492, 135] on button "Ignore" at bounding box center [461, 133] width 199 height 25
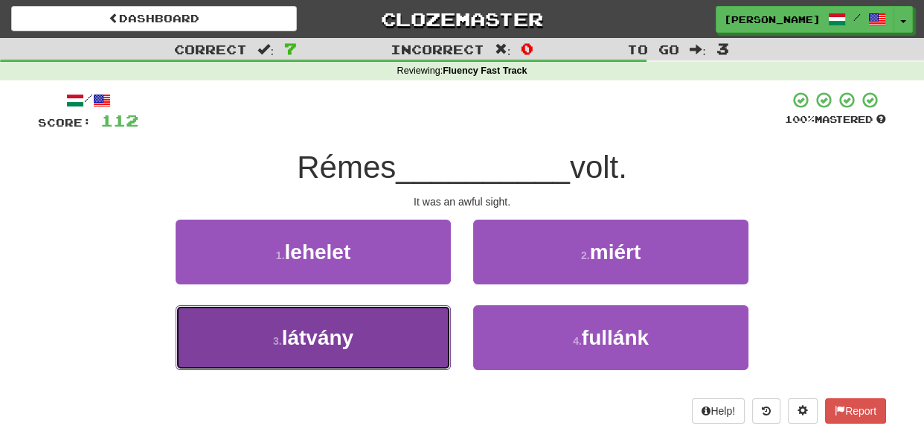
click at [433, 323] on button "3 . látvány" at bounding box center [313, 337] width 275 height 65
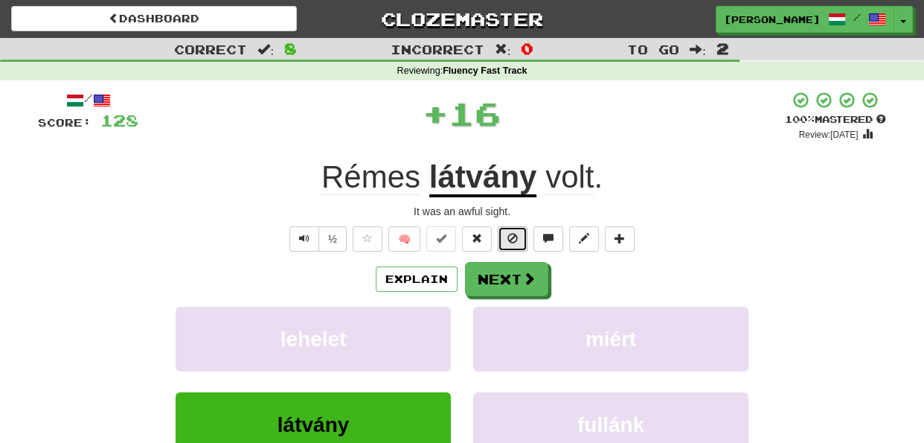
click at [507, 237] on span at bounding box center [512, 238] width 10 height 10
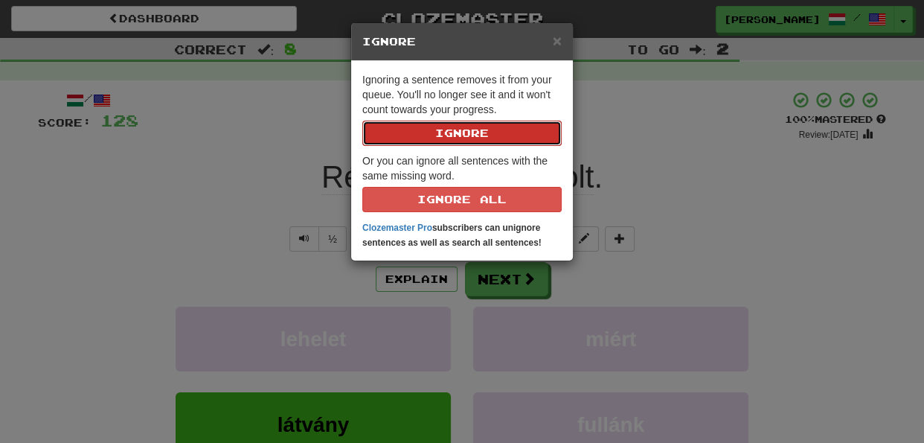
click at [477, 132] on button "Ignore" at bounding box center [461, 133] width 199 height 25
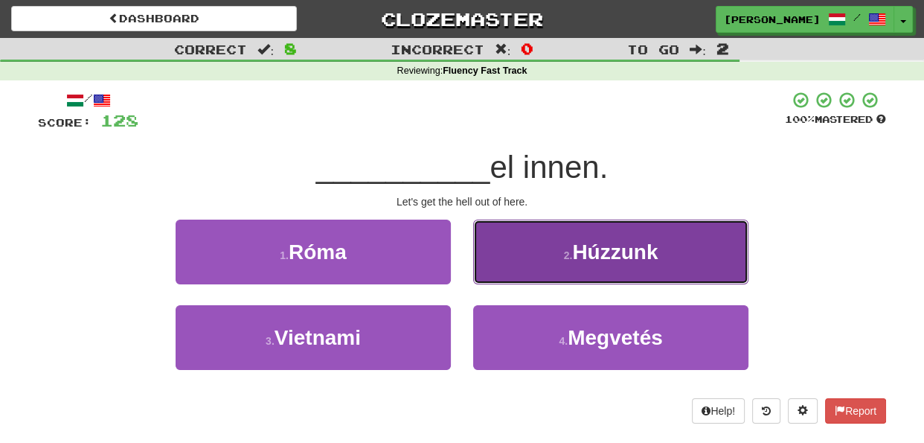
click at [495, 265] on button "2 . Húzzunk" at bounding box center [610, 251] width 275 height 65
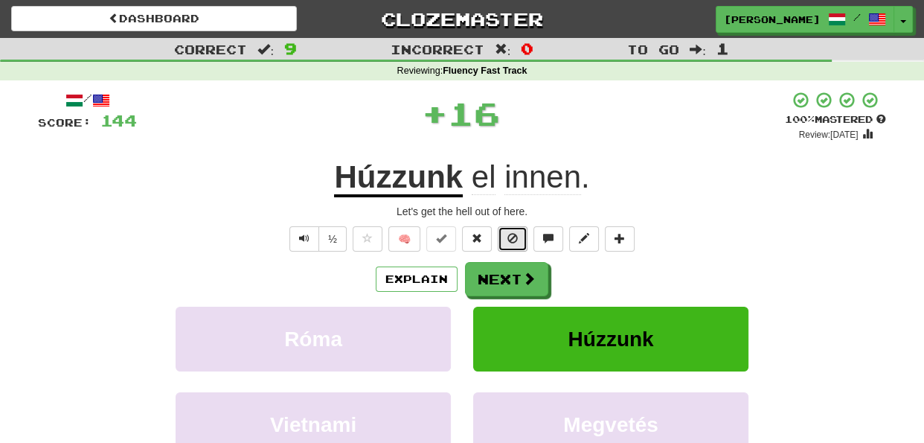
click at [498, 237] on button at bounding box center [513, 238] width 30 height 25
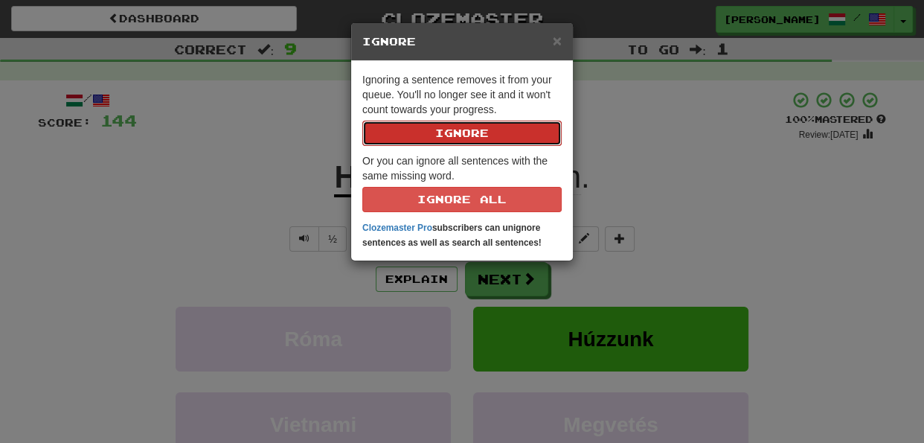
click at [469, 131] on button "Ignore" at bounding box center [461, 133] width 199 height 25
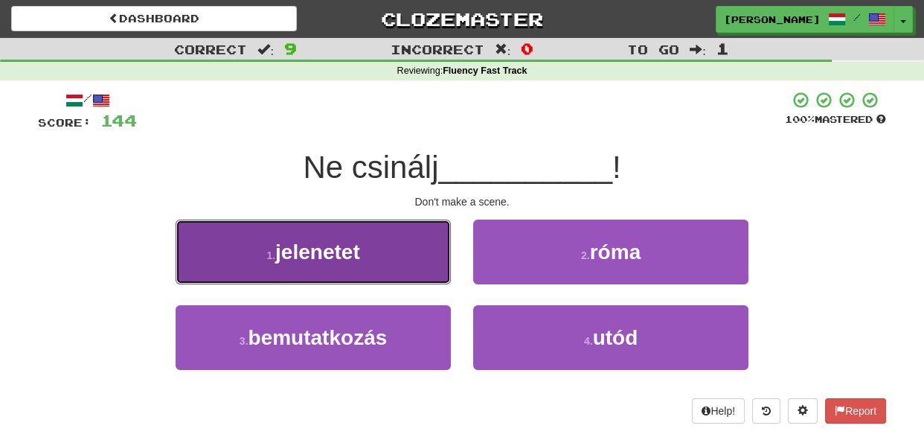
click at [435, 262] on button "1 . jelenetet" at bounding box center [313, 251] width 275 height 65
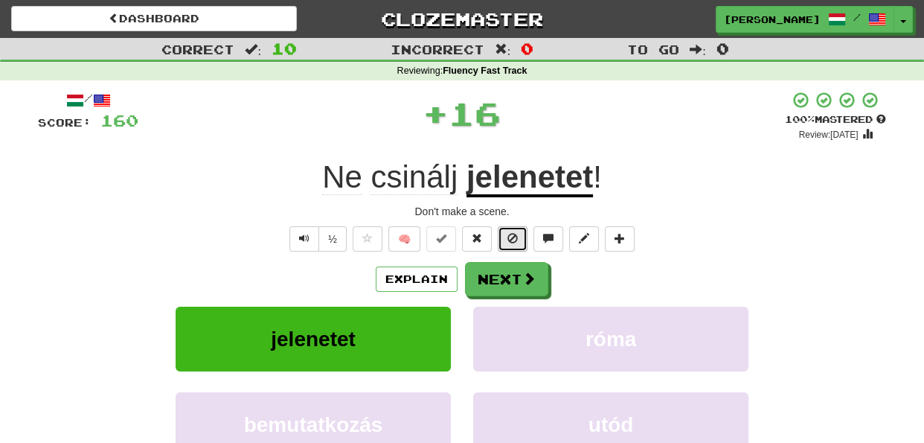
click at [513, 237] on span at bounding box center [512, 238] width 10 height 10
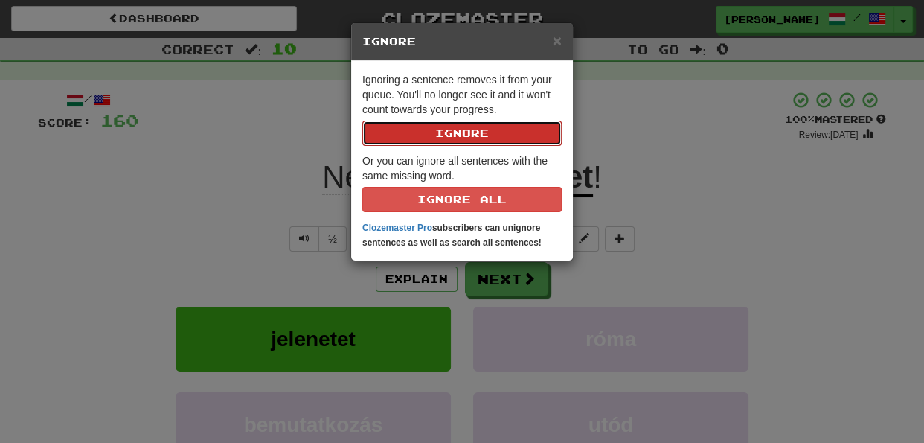
click at [478, 127] on button "Ignore" at bounding box center [461, 133] width 199 height 25
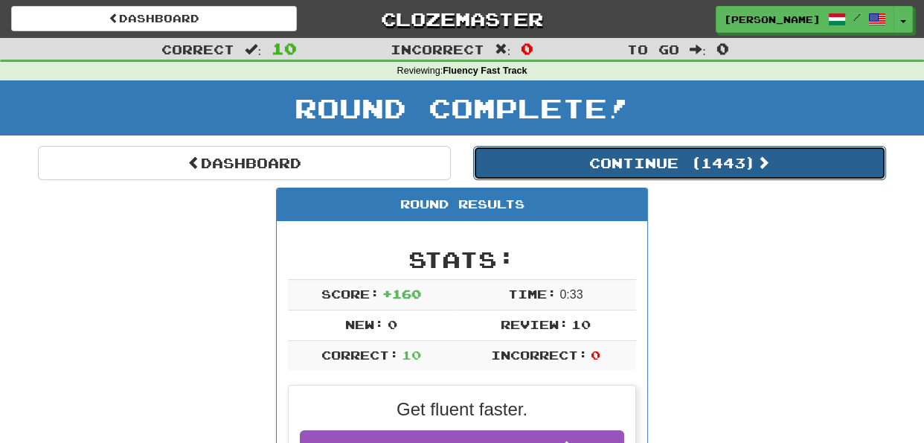
click at [667, 164] on button "Continue ( 1443 )" at bounding box center [679, 163] width 413 height 34
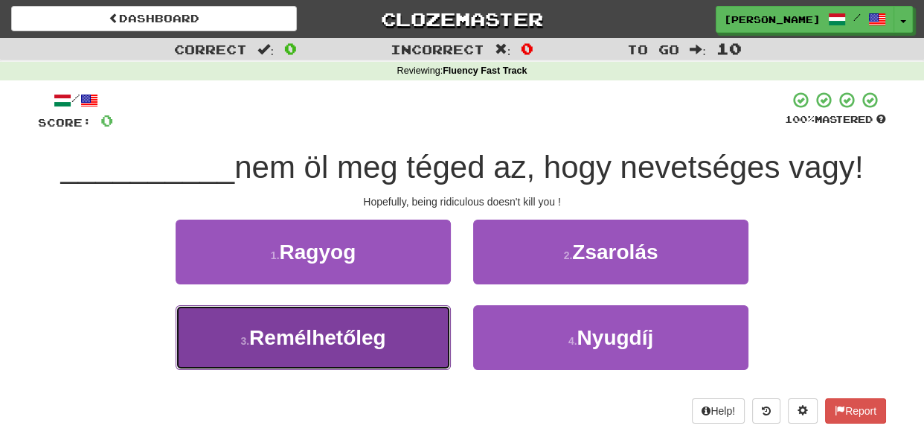
click at [437, 339] on button "3 . Remélhetőleg" at bounding box center [313, 337] width 275 height 65
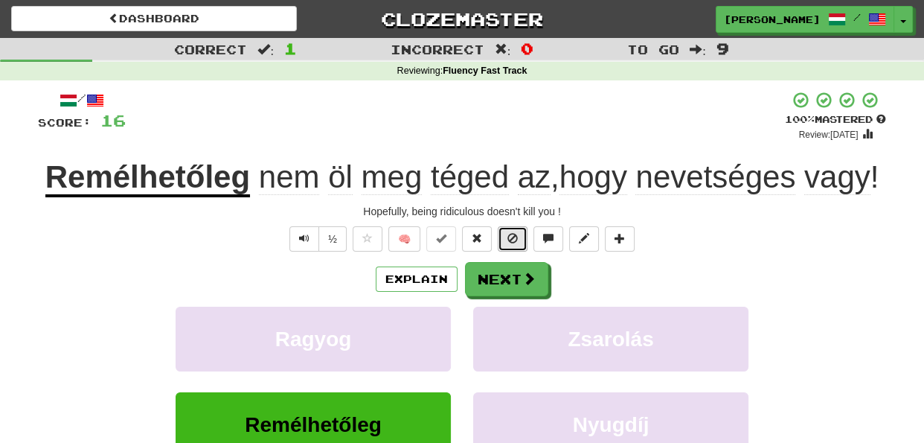
click at [517, 241] on span at bounding box center [512, 238] width 10 height 10
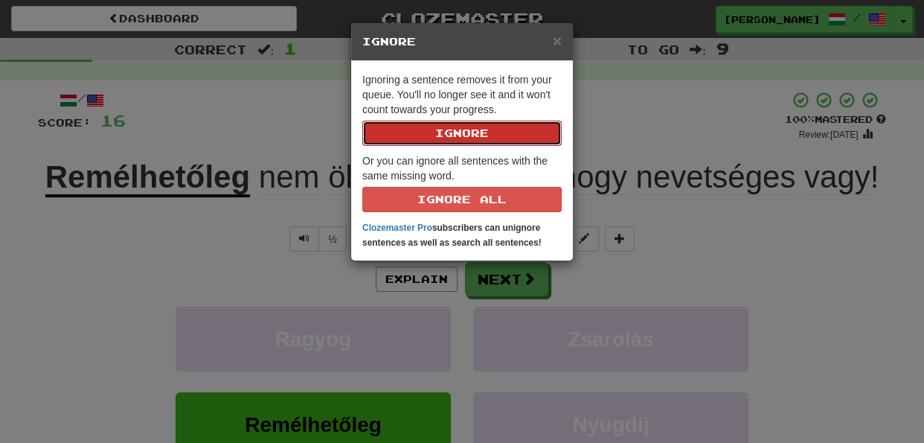
click at [479, 129] on button "Ignore" at bounding box center [461, 133] width 199 height 25
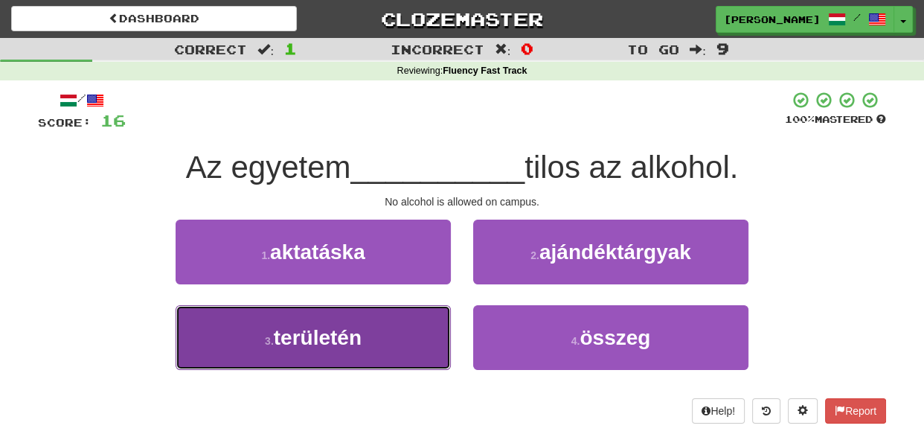
click at [424, 329] on button "3 . területén" at bounding box center [313, 337] width 275 height 65
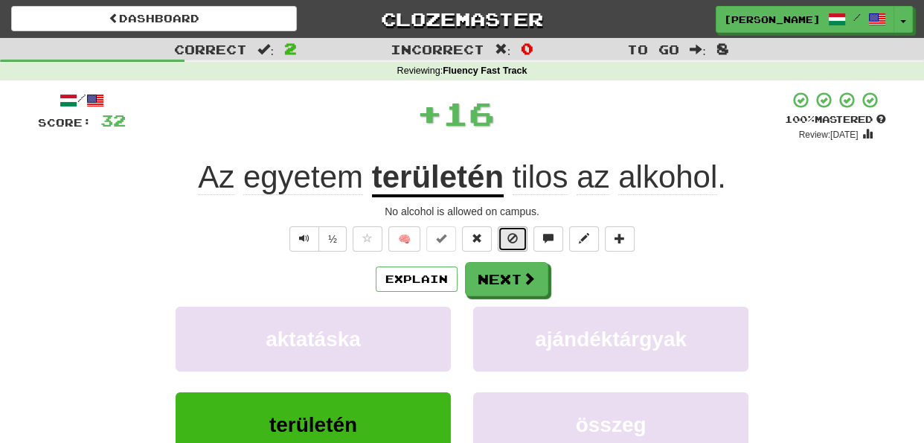
click at [507, 239] on span at bounding box center [512, 238] width 10 height 10
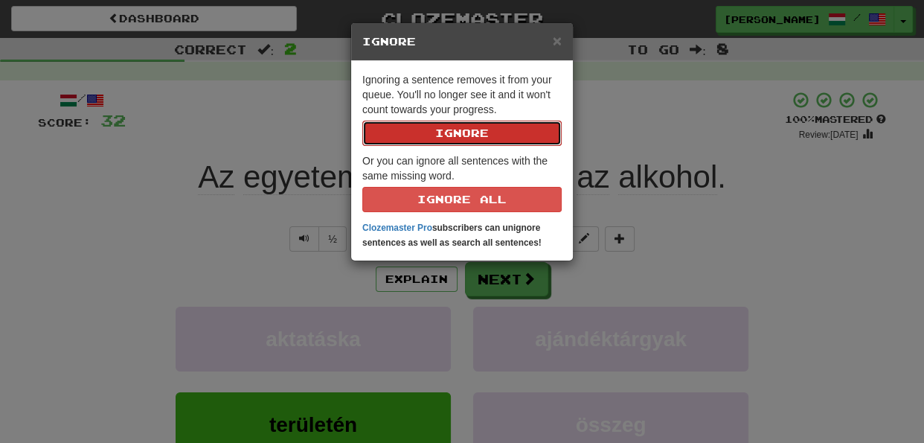
click at [484, 131] on button "Ignore" at bounding box center [461, 133] width 199 height 25
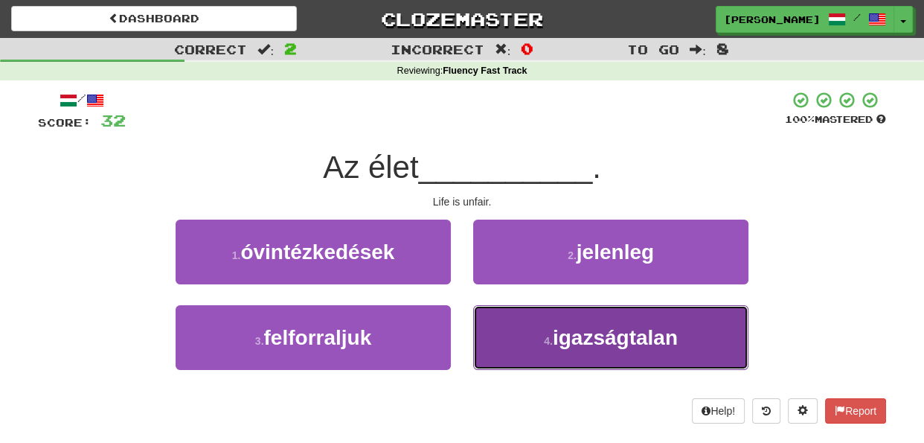
click at [504, 326] on button "4 . igazságtalan" at bounding box center [610, 337] width 275 height 65
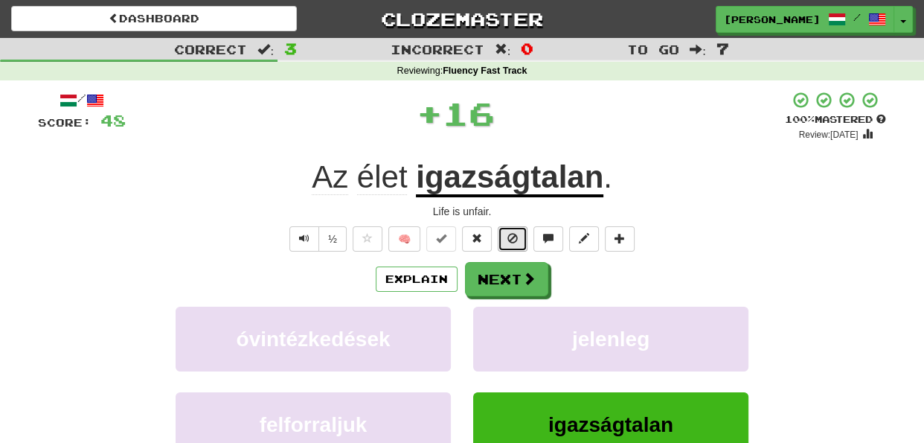
click at [509, 240] on span at bounding box center [512, 238] width 10 height 10
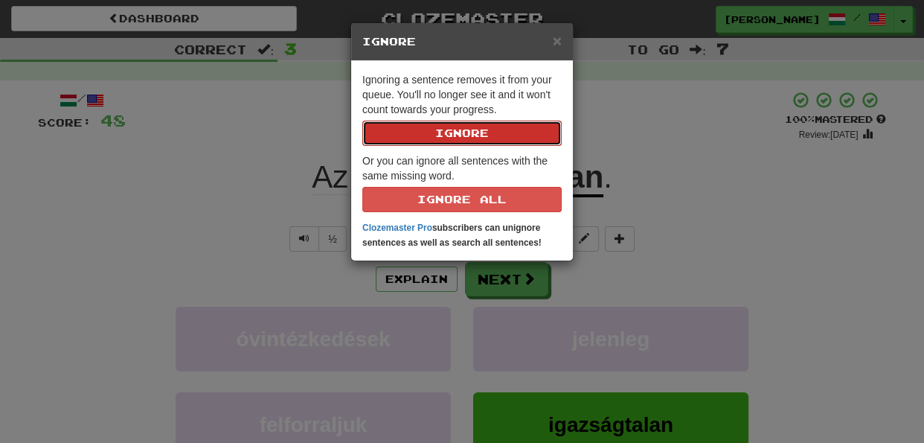
click at [469, 136] on button "Ignore" at bounding box center [461, 133] width 199 height 25
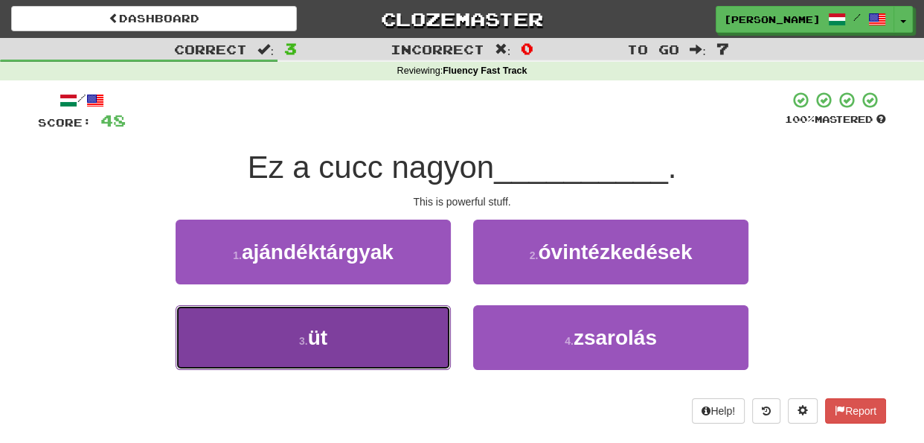
click at [431, 332] on button "3 . üt" at bounding box center [313, 337] width 275 height 65
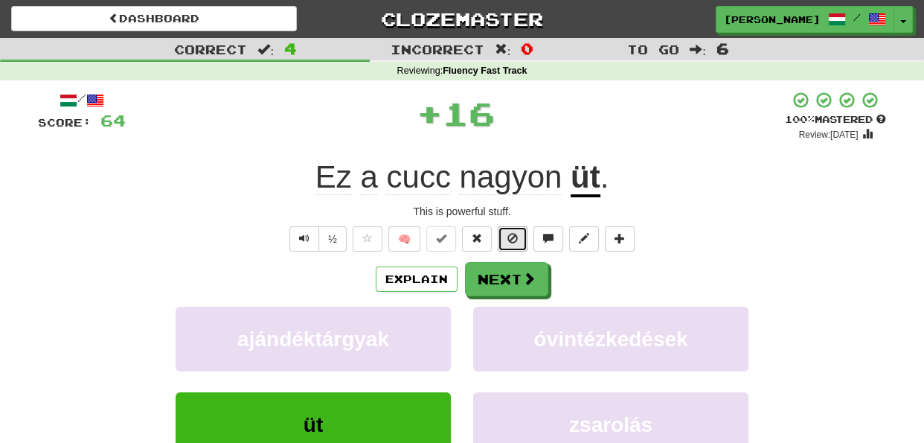
click at [517, 245] on button at bounding box center [513, 238] width 30 height 25
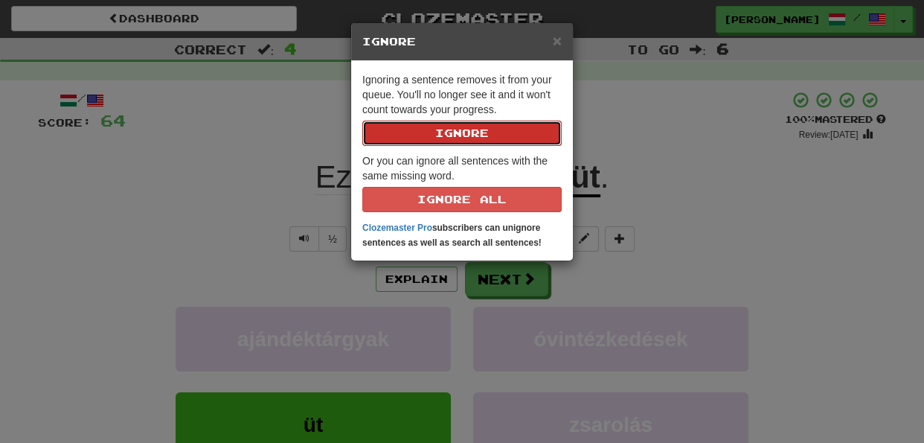
click at [491, 140] on button "Ignore" at bounding box center [461, 133] width 199 height 25
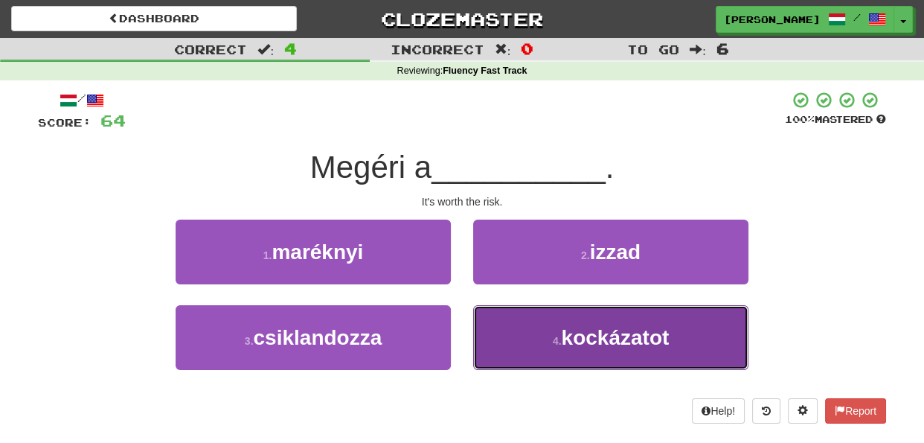
click at [510, 327] on button "4 . kockázatot" at bounding box center [610, 337] width 275 height 65
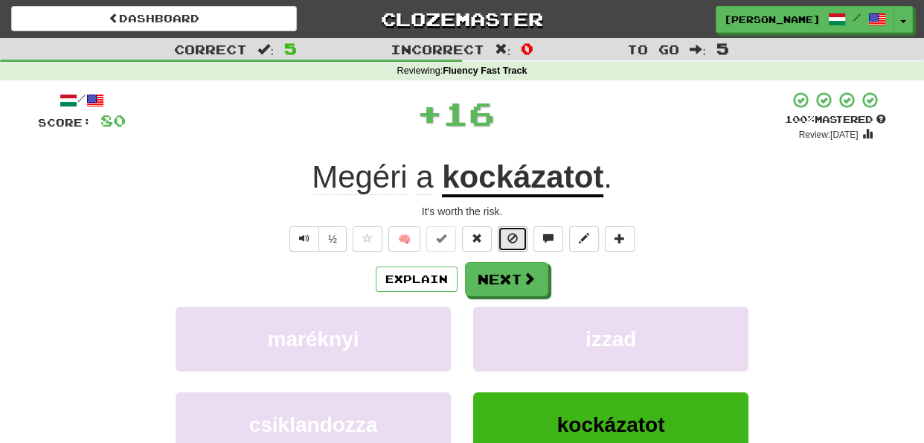
click at [518, 237] on span at bounding box center [512, 238] width 10 height 10
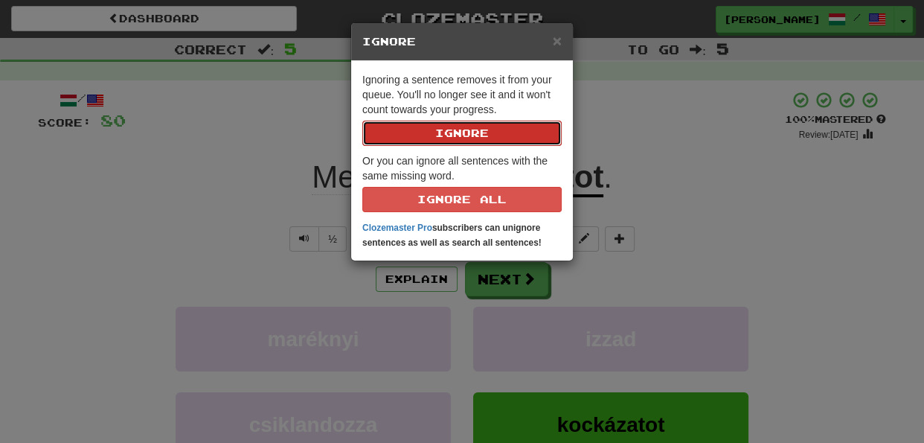
click at [476, 134] on button "Ignore" at bounding box center [461, 133] width 199 height 25
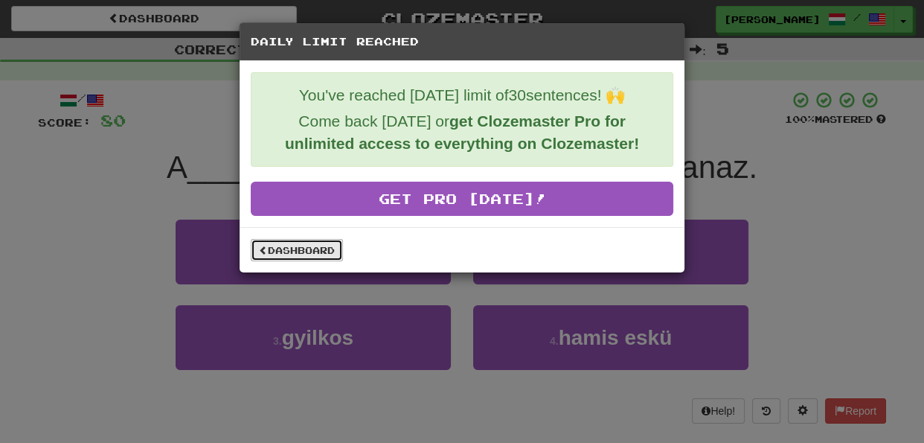
click at [312, 246] on link "Dashboard" at bounding box center [297, 250] width 92 height 22
